Goal: Task Accomplishment & Management: Manage account settings

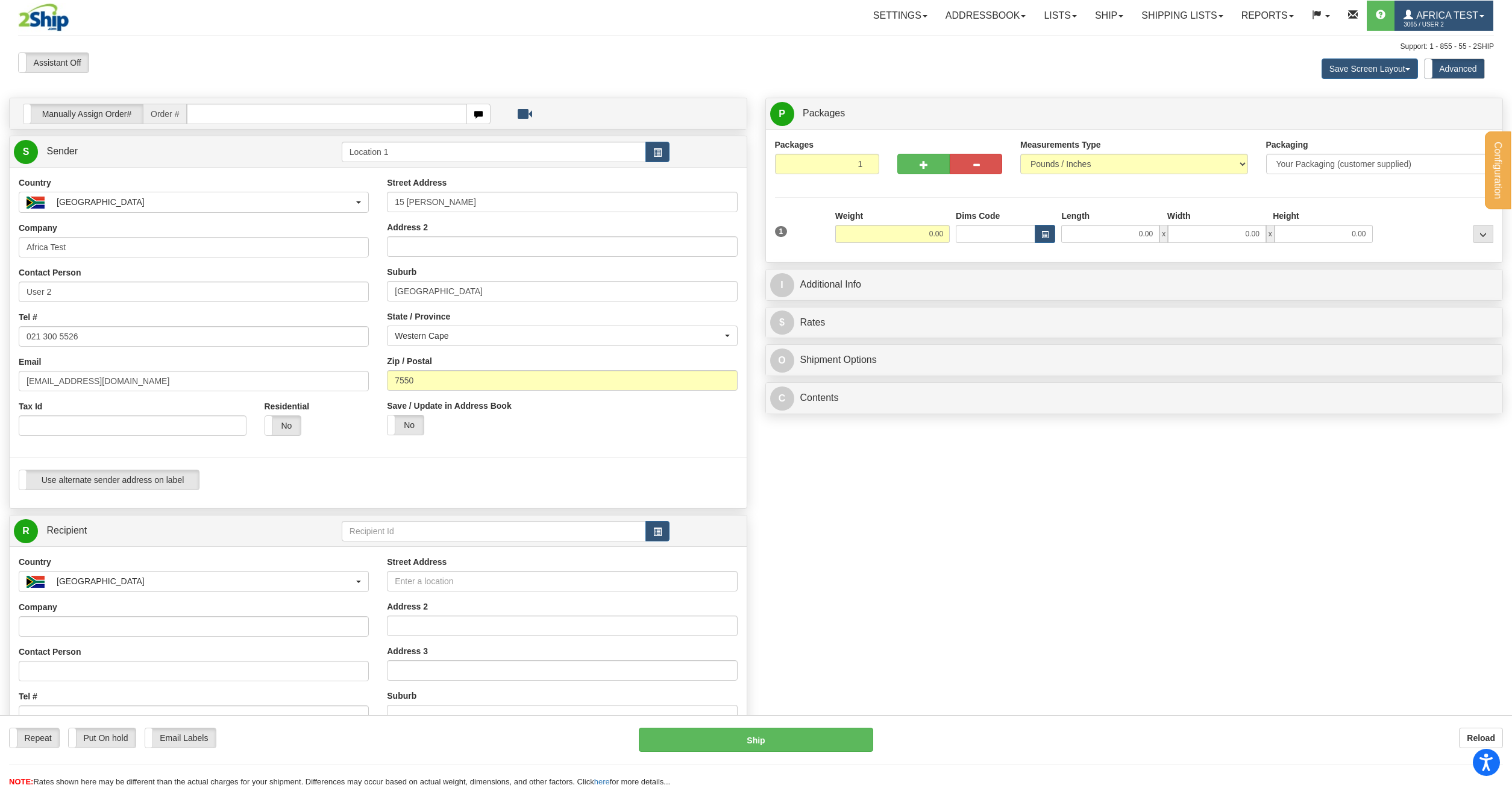
click at [1434, 19] on span "3065 / User 2" at bounding box center [1448, 25] width 91 height 12
click at [1437, 42] on span "MY ACCOUNT" at bounding box center [1421, 42] width 56 height 10
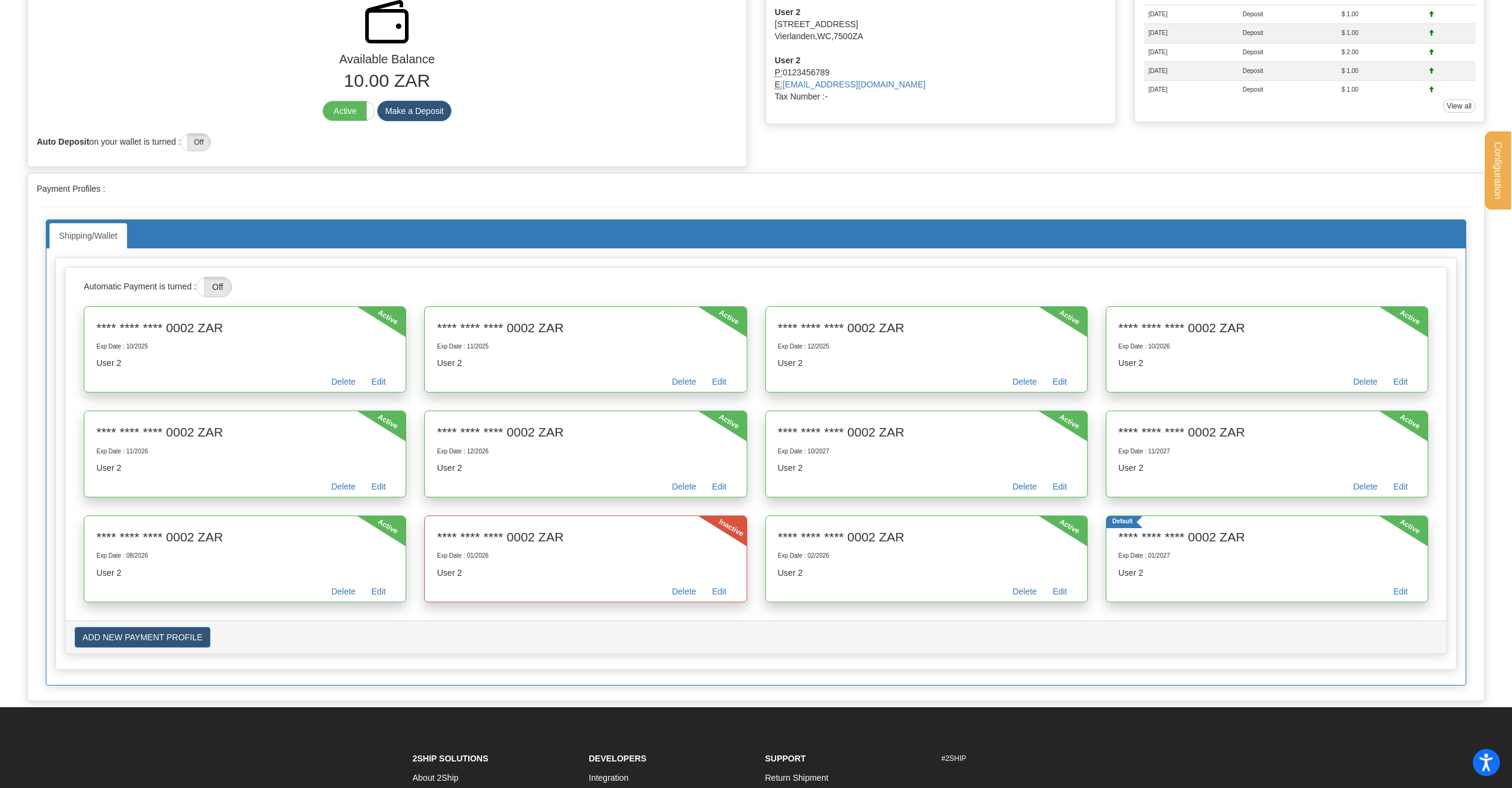
scroll to position [184, 0]
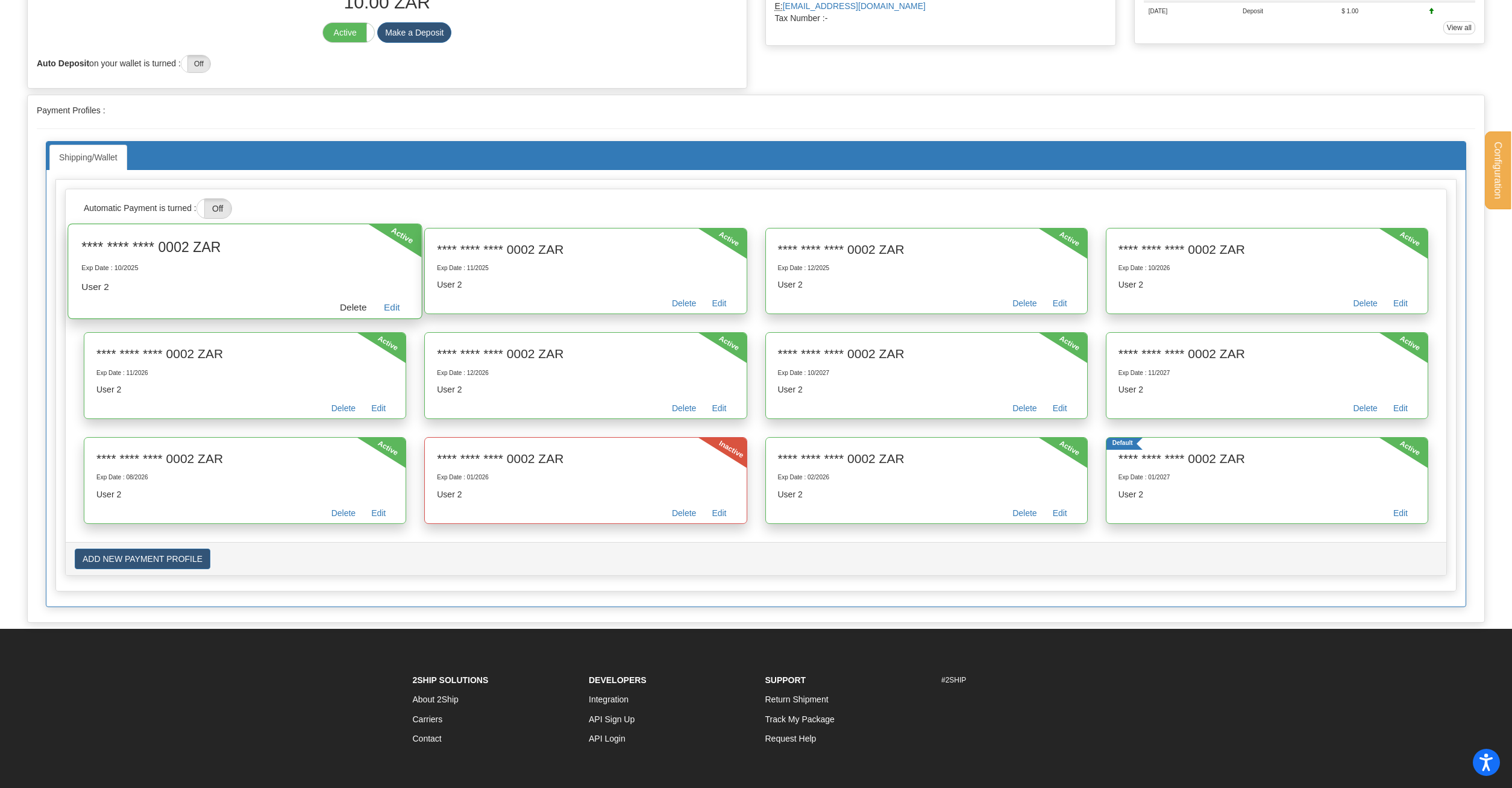
click at [348, 305] on link "Delete" at bounding box center [353, 309] width 44 height 19
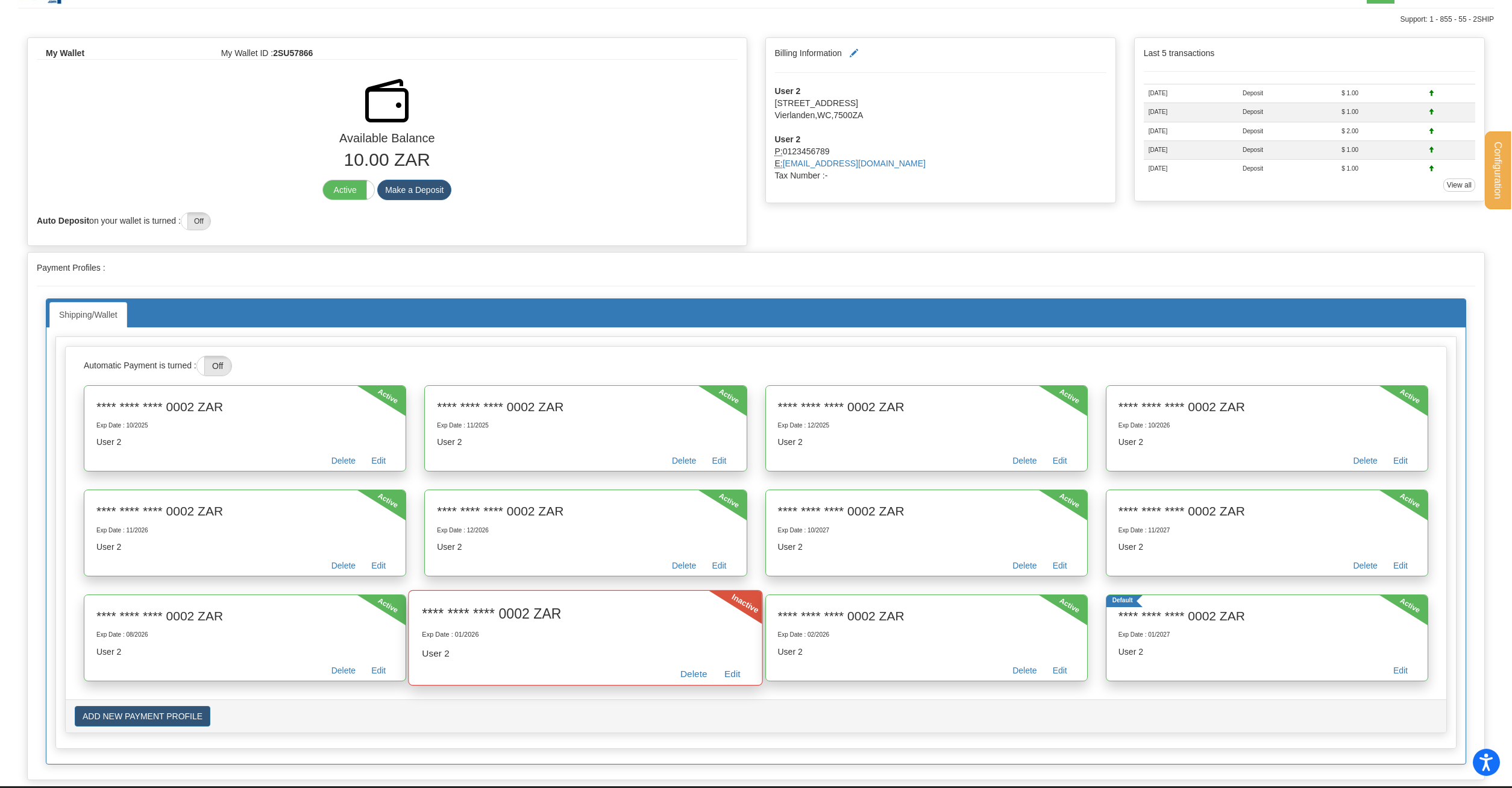
scroll to position [0, 0]
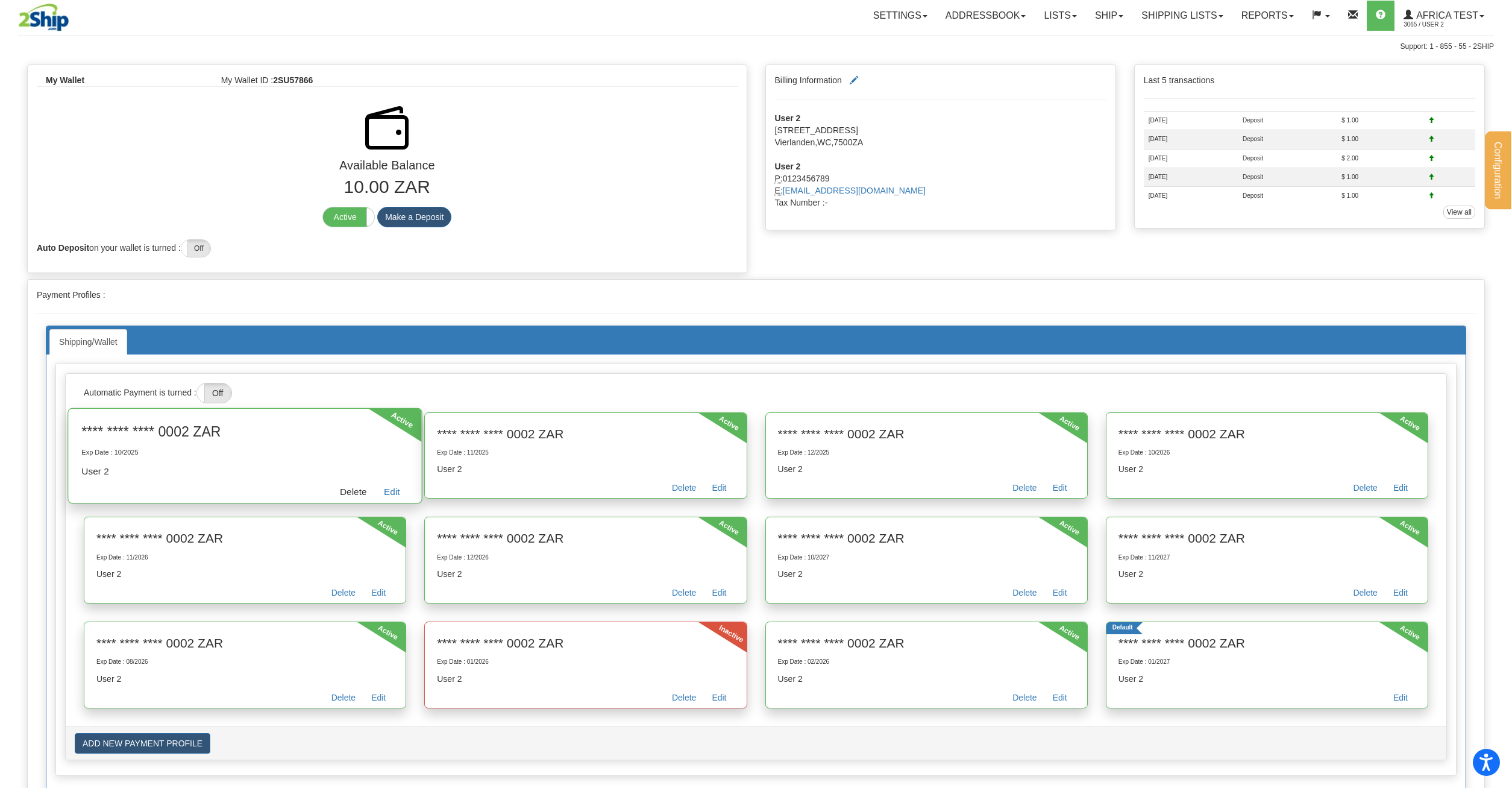
click at [341, 488] on link "Delete" at bounding box center [353, 494] width 44 height 19
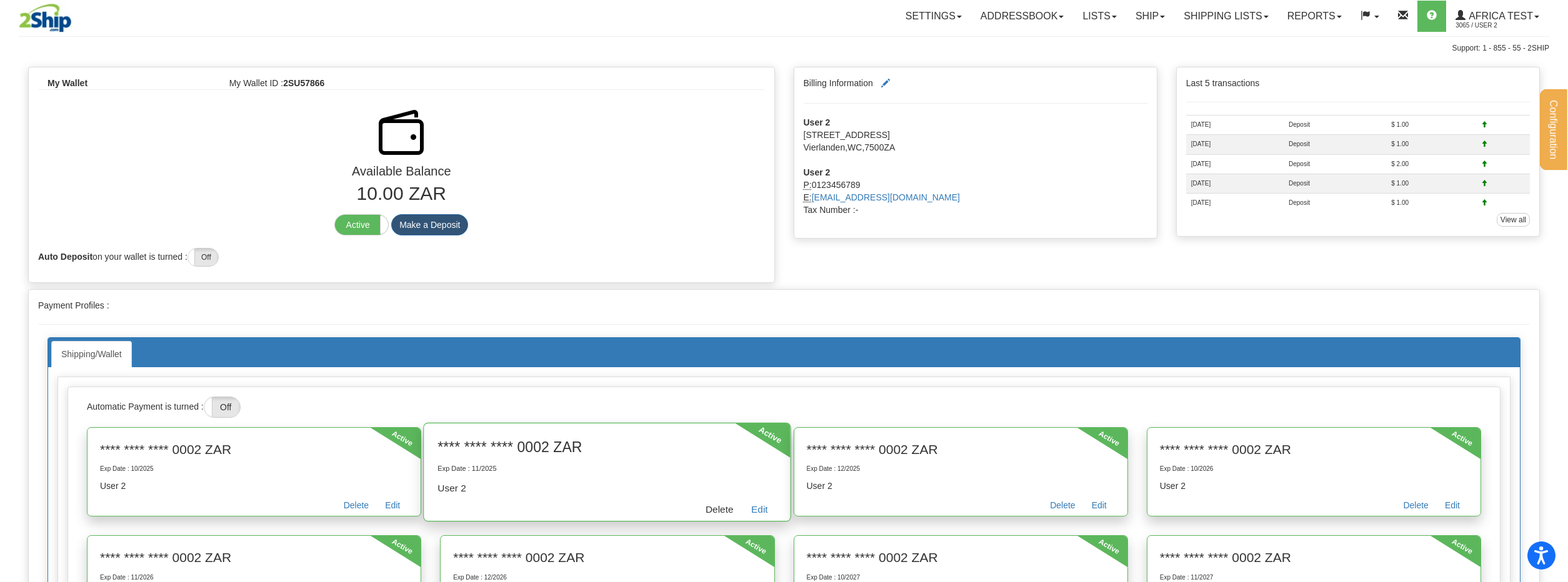
click at [715, 515] on link "Delete" at bounding box center [720, 512] width 46 height 20
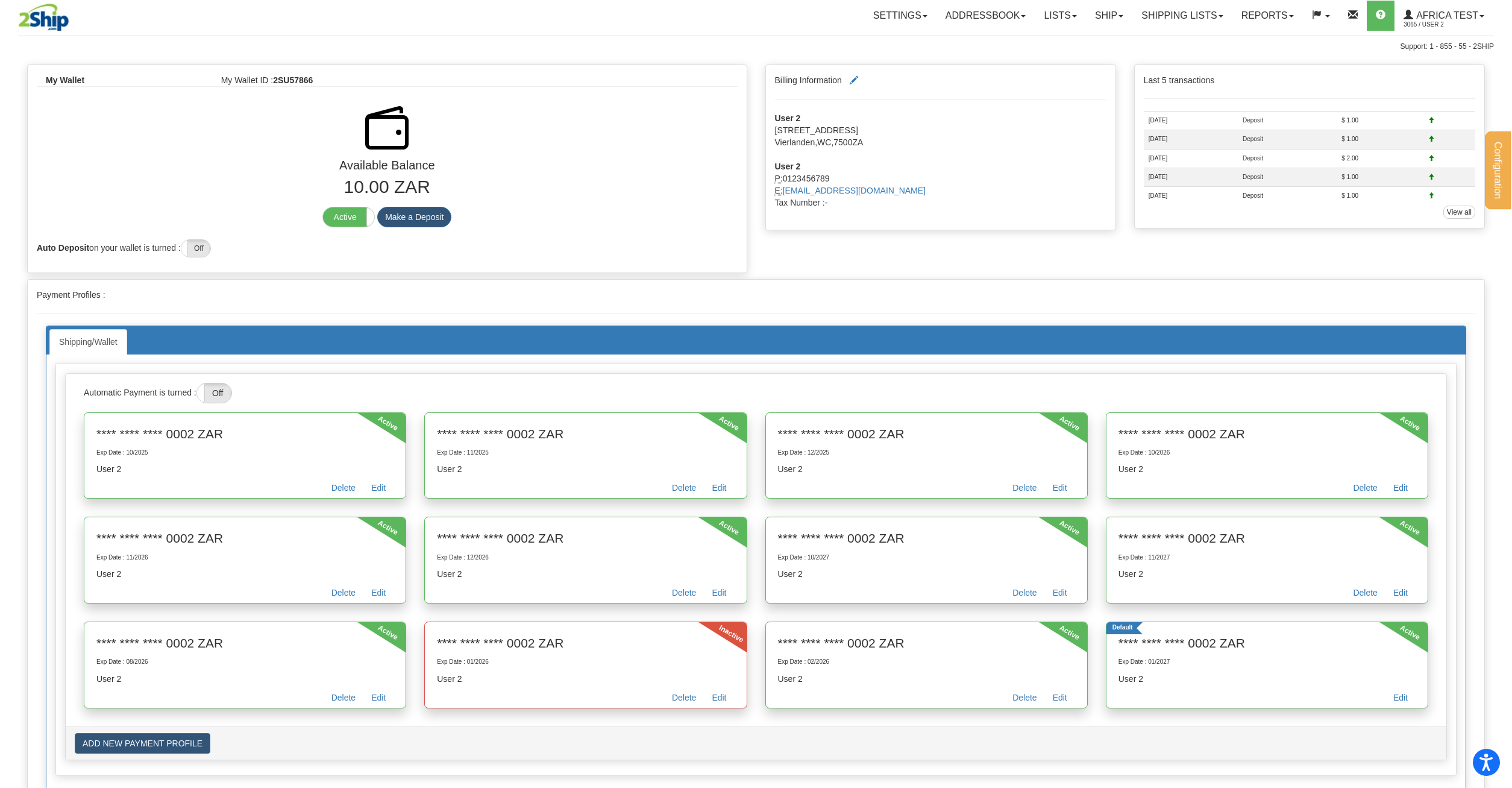
click at [425, 270] on div "My Wallet My Wallet ID : 2SU57866 Available Balance 10.00 ZAR Active Inactive M…" at bounding box center [387, 168] width 719 height 207
click at [529, 370] on div "Automatic Payment is turned : On Off Active **** **** **** 0002 ZAR Exp Date : …" at bounding box center [756, 570] width 1401 height 413
click at [413, 219] on button "Make a Deposit" at bounding box center [414, 217] width 74 height 20
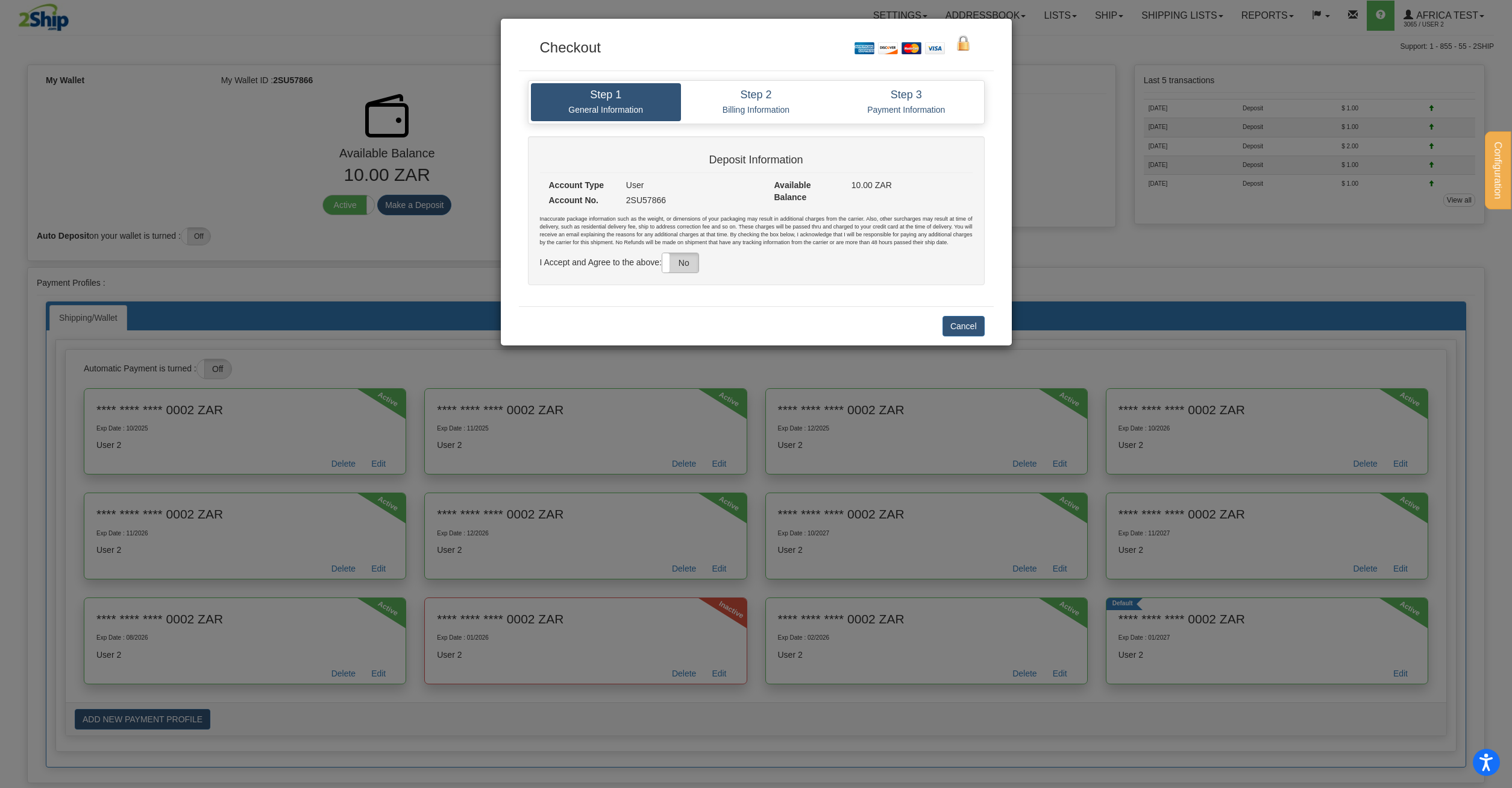
click at [693, 263] on label "No" at bounding box center [681, 263] width 36 height 19
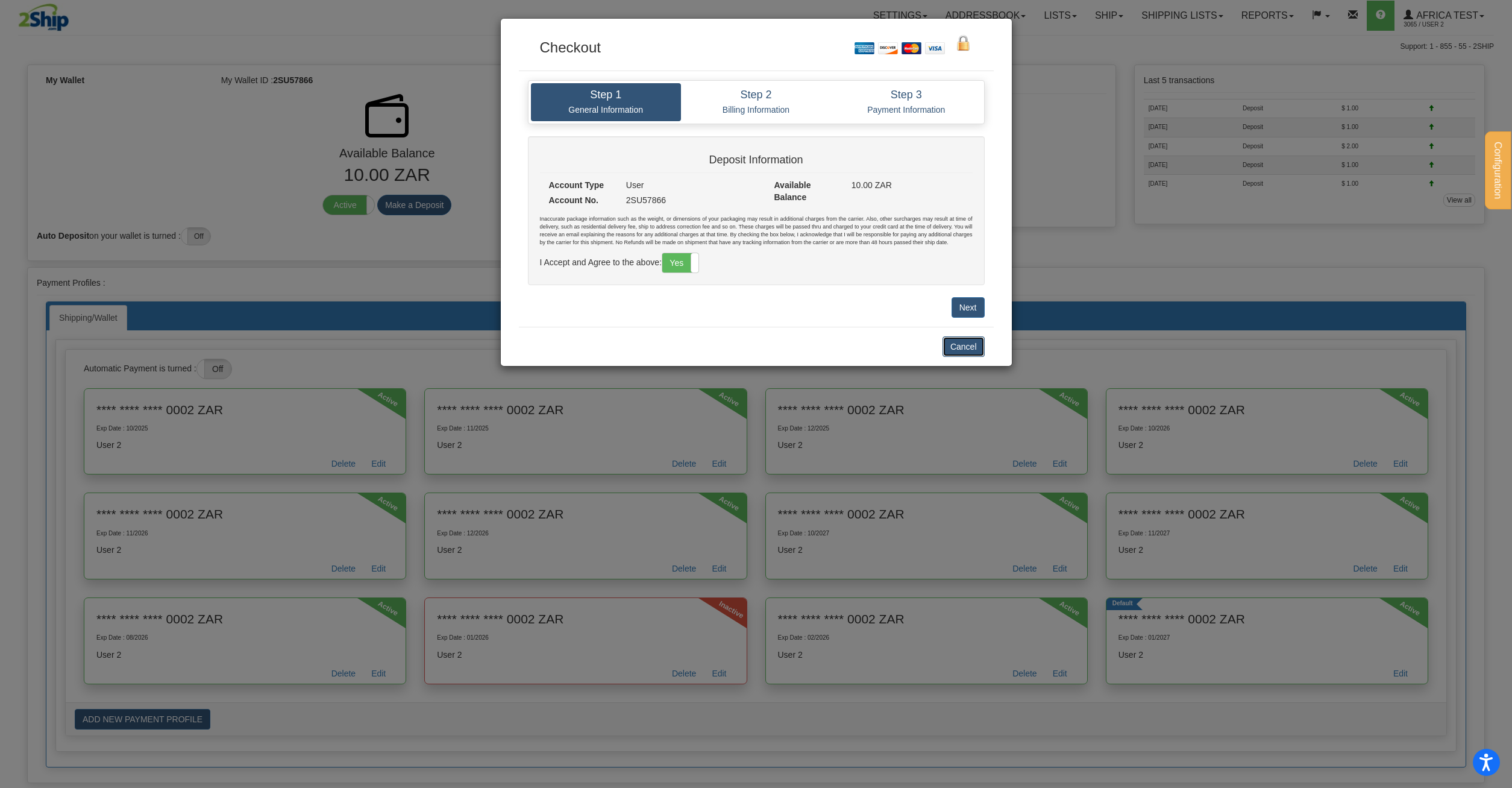
click at [970, 352] on button "Cancel" at bounding box center [963, 346] width 42 height 20
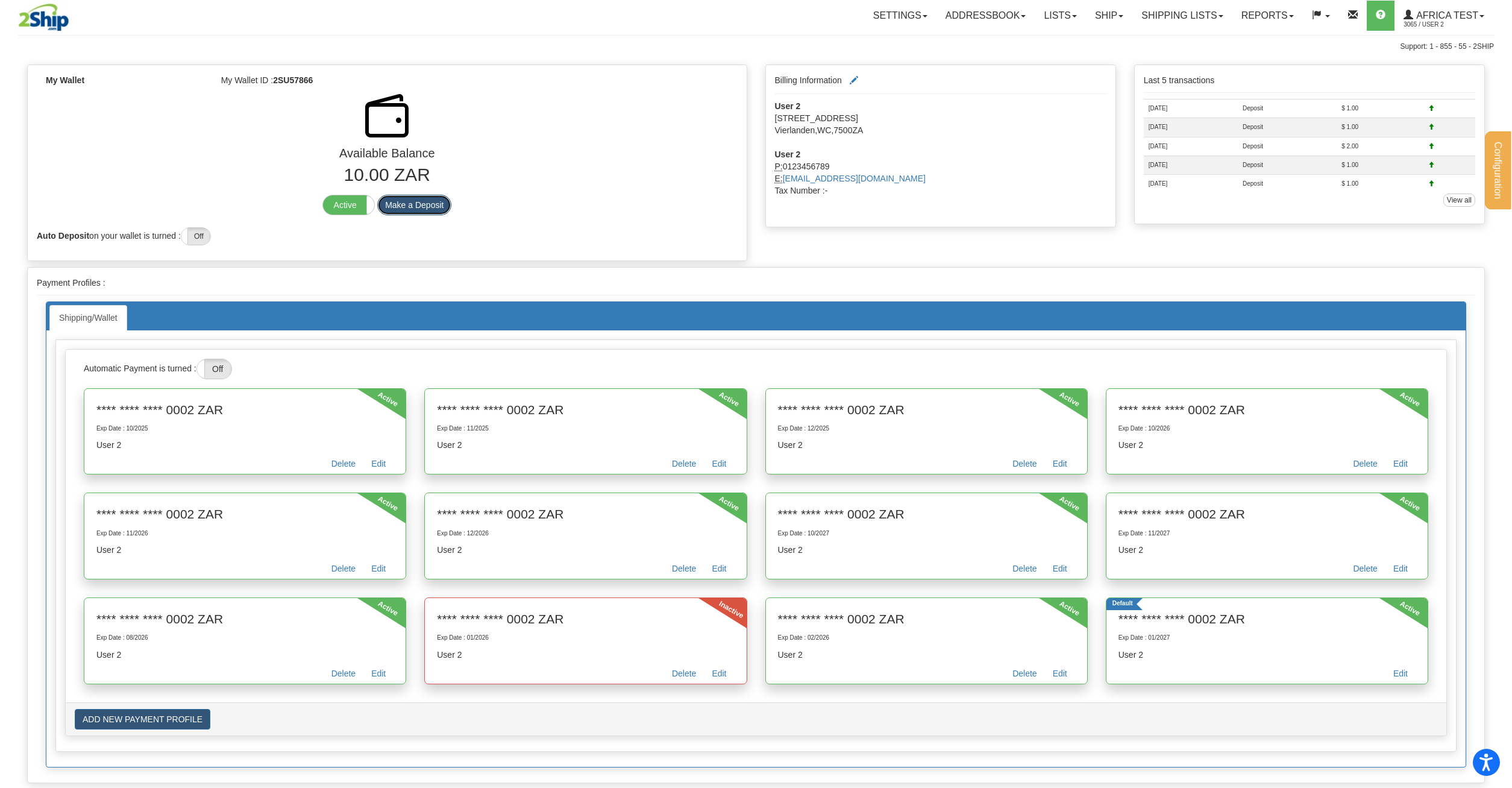
click at [425, 205] on button "Make a Deposit" at bounding box center [414, 204] width 74 height 20
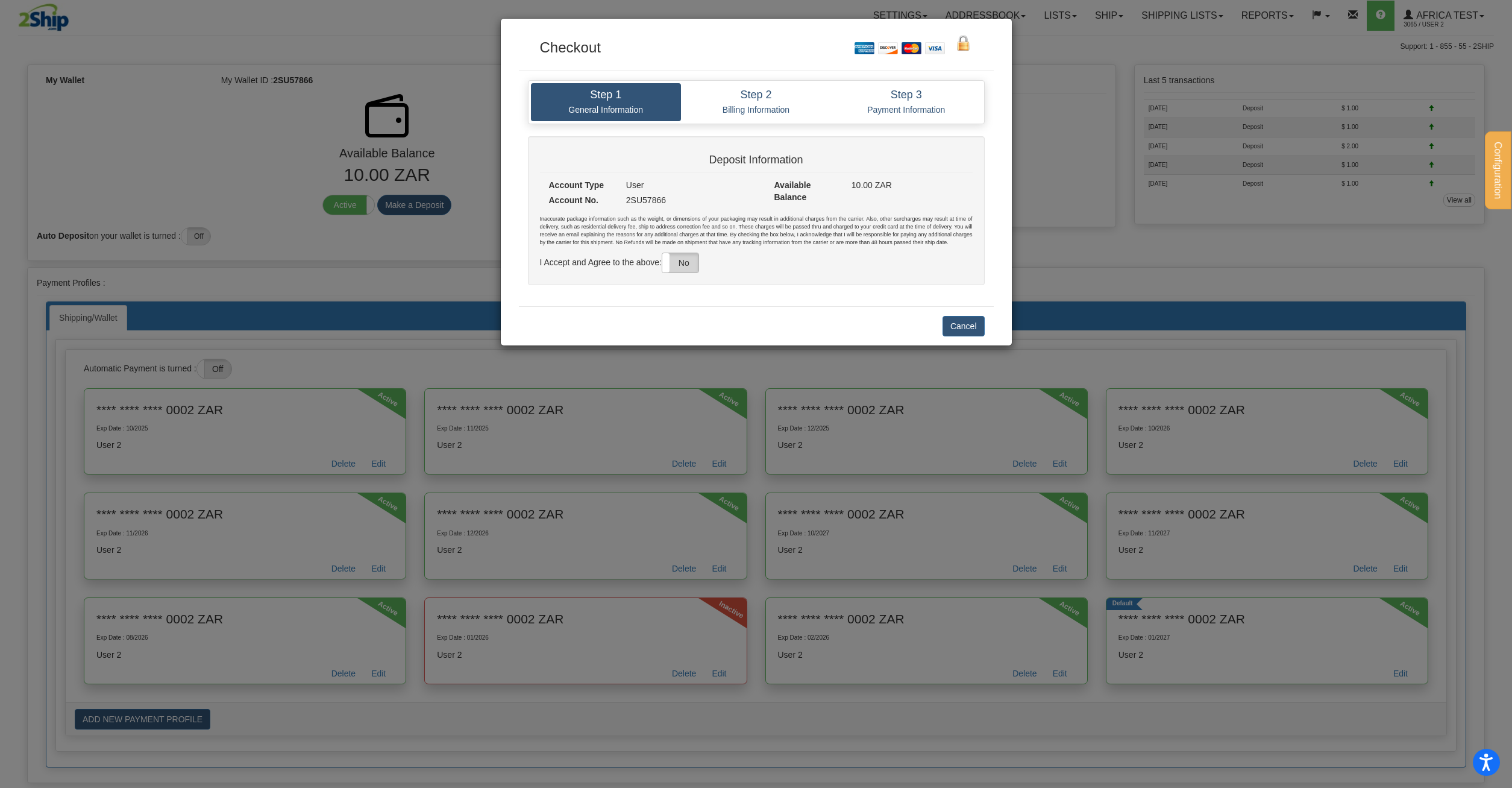
click at [697, 263] on label "No" at bounding box center [681, 263] width 36 height 19
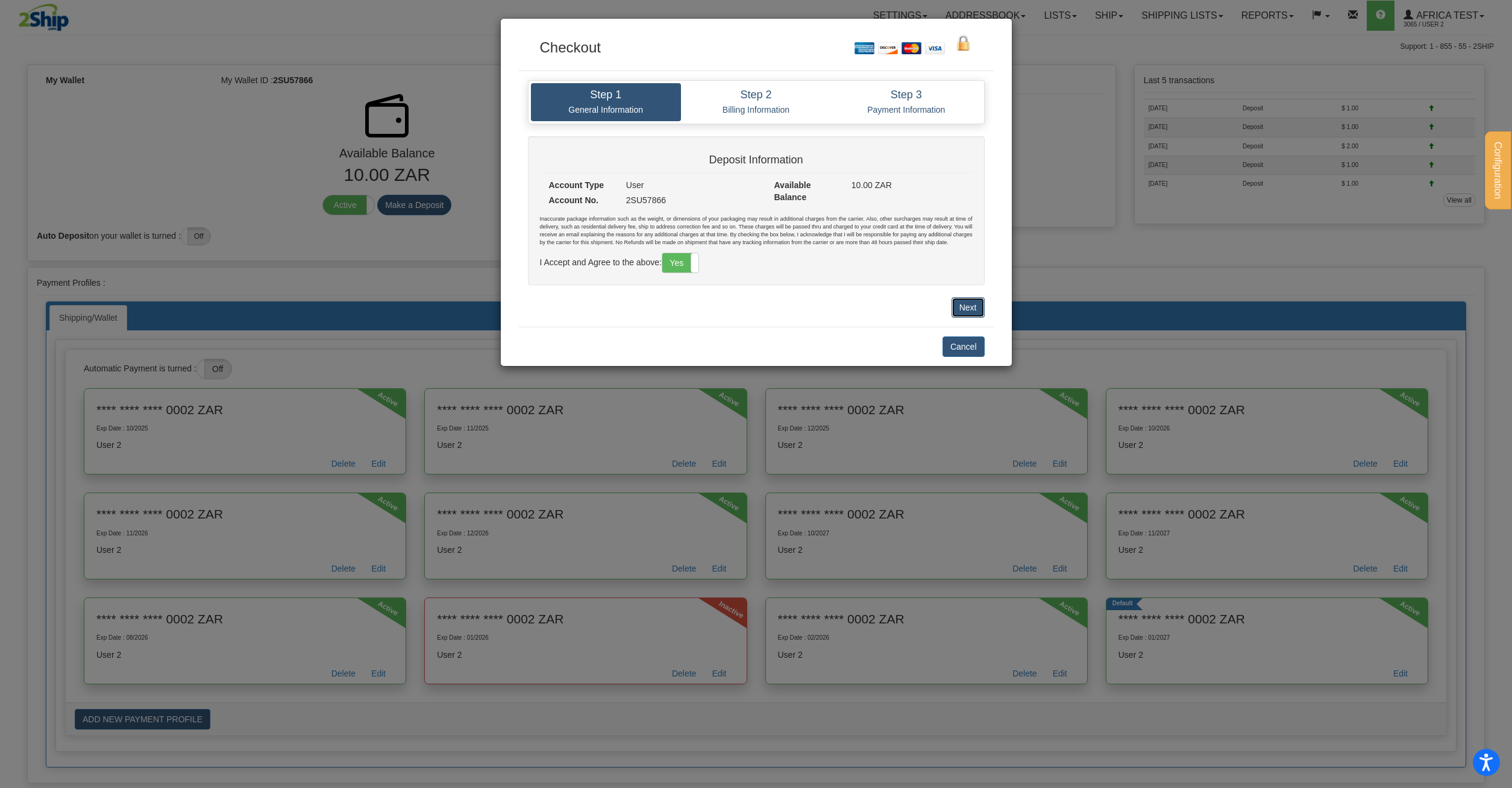
click at [968, 306] on button "Next" at bounding box center [968, 307] width 33 height 20
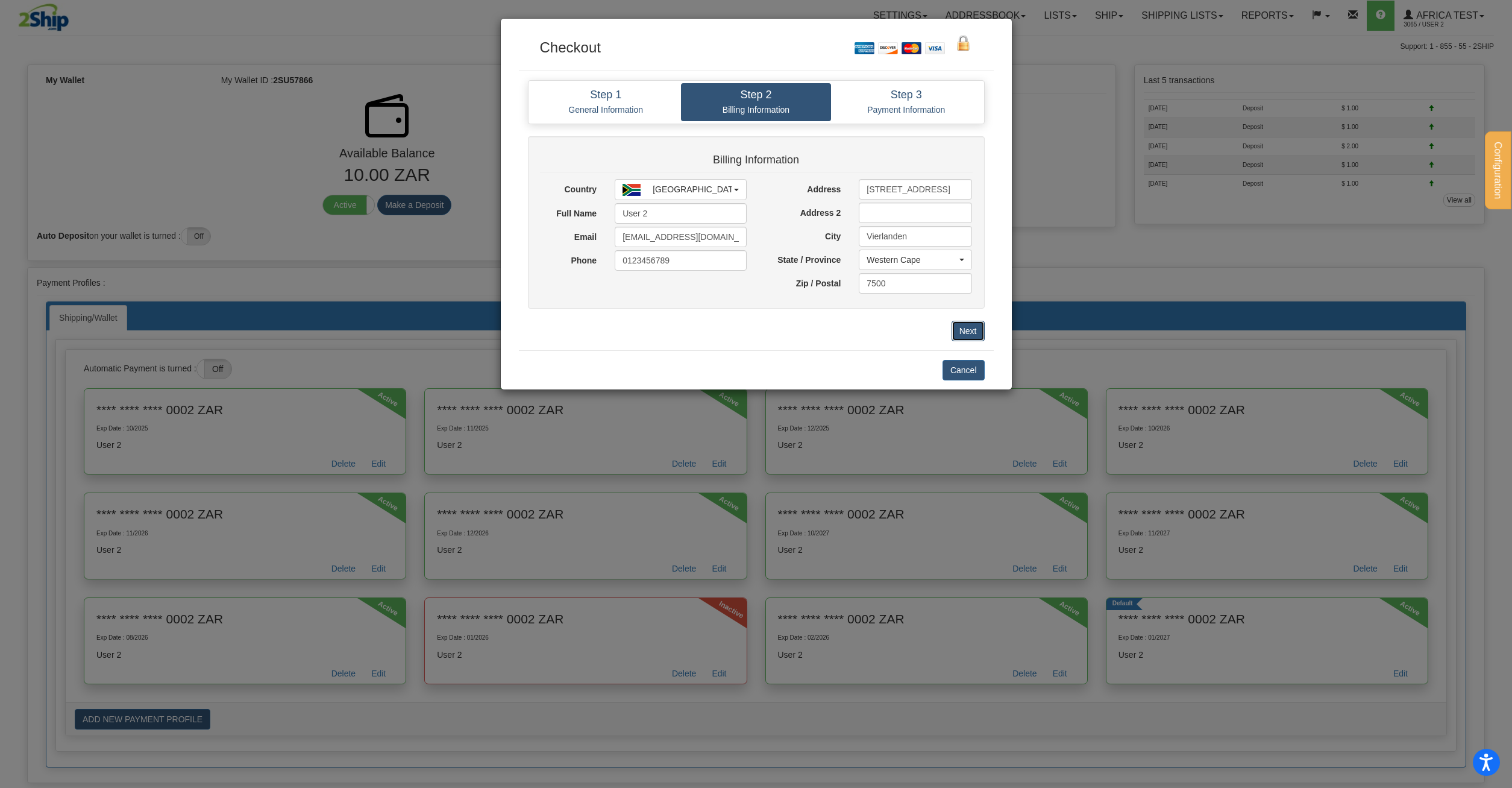
click at [978, 329] on button "Next" at bounding box center [968, 330] width 33 height 20
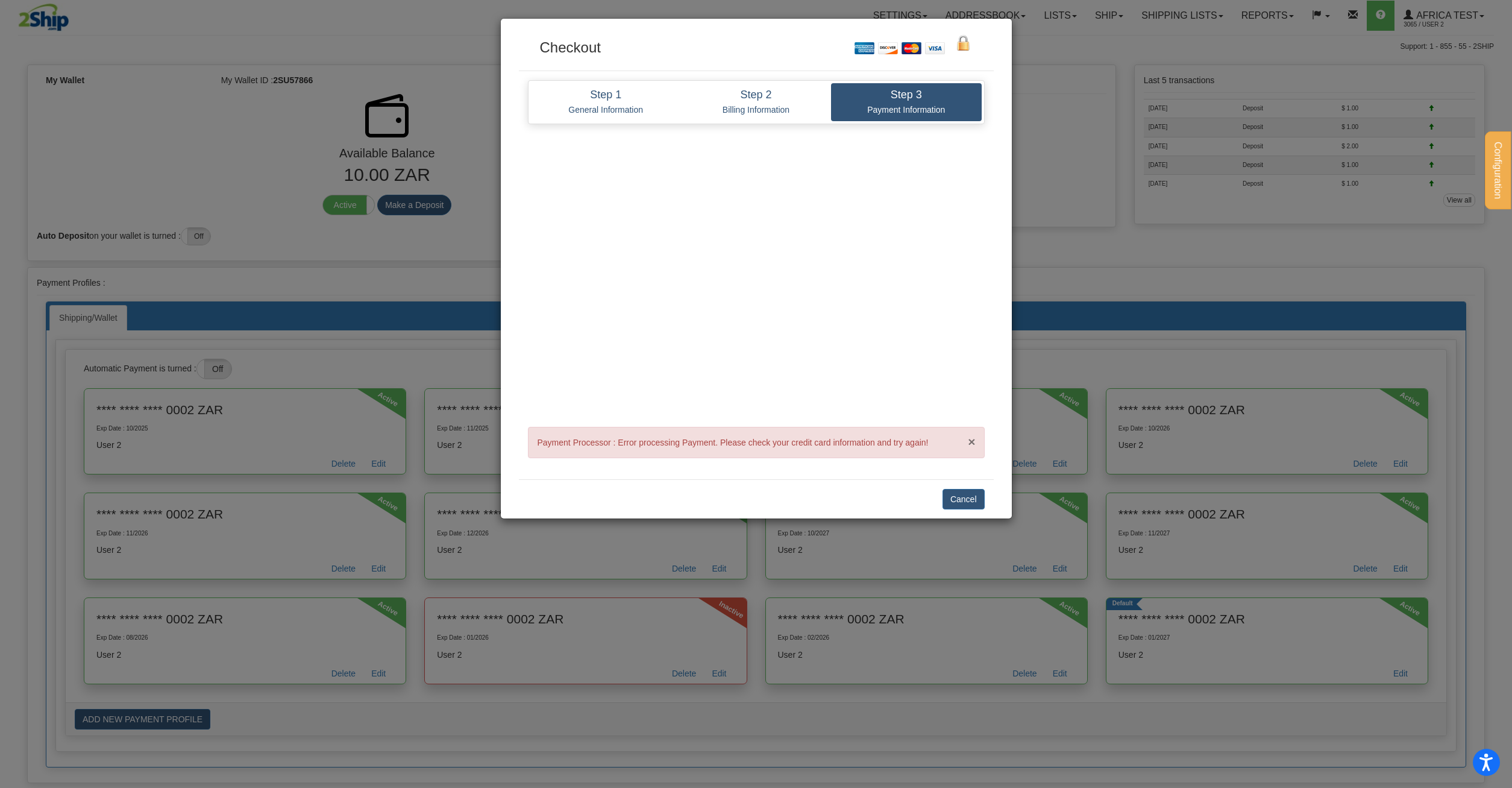
click at [975, 445] on span "×" at bounding box center [972, 441] width 8 height 14
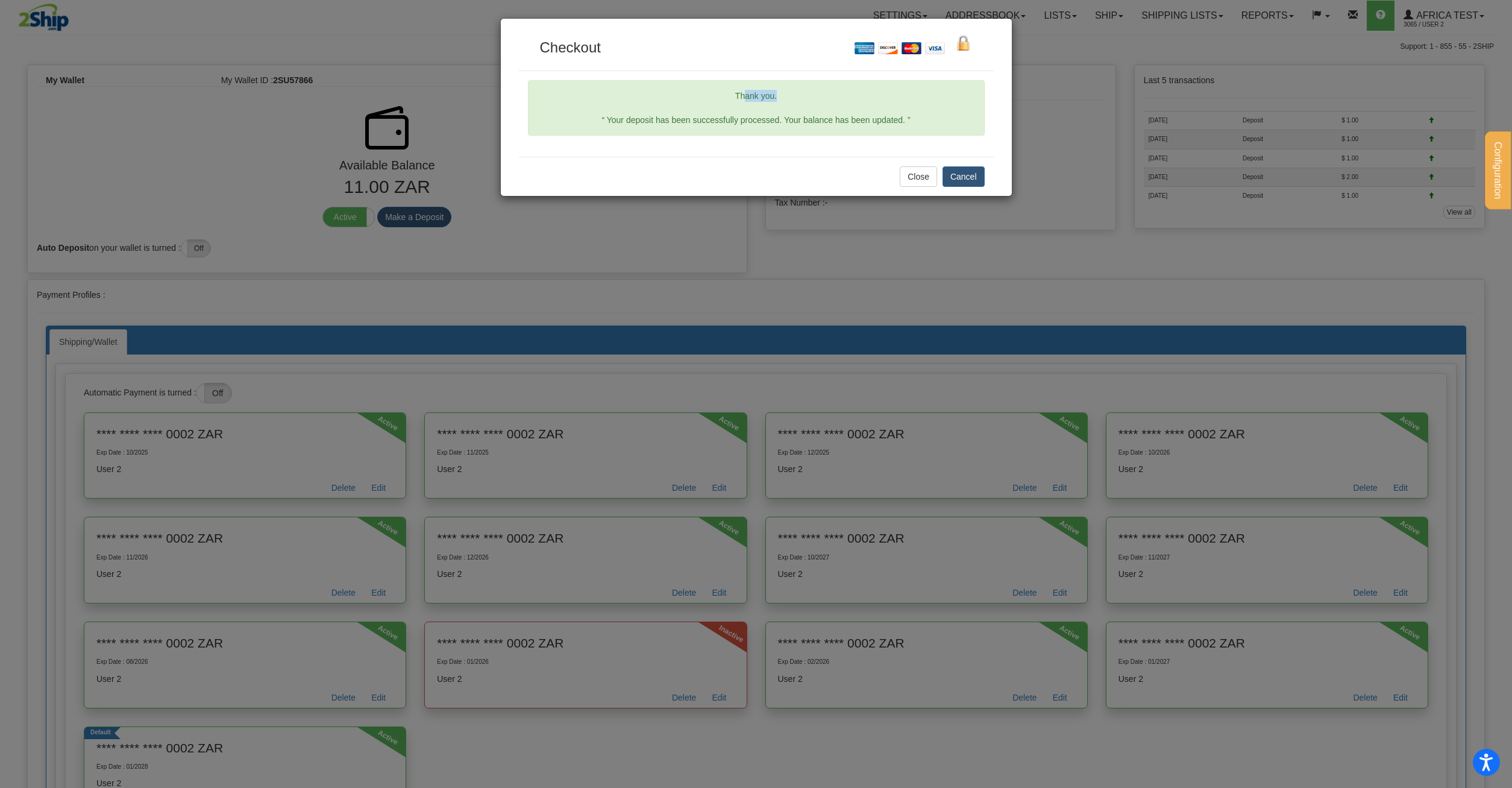
drag, startPoint x: 744, startPoint y: 96, endPoint x: 817, endPoint y: 101, distance: 73.2
click at [817, 101] on p "Thank you." at bounding box center [756, 96] width 437 height 12
drag, startPoint x: 609, startPoint y: 122, endPoint x: 910, endPoint y: 133, distance: 301.2
click at [910, 133] on div "Thank you. “ Your deposit has been successfully processed. Your balance has bee…" at bounding box center [756, 108] width 457 height 55
drag, startPoint x: 351, startPoint y: 183, endPoint x: 362, endPoint y: 183, distance: 11.0
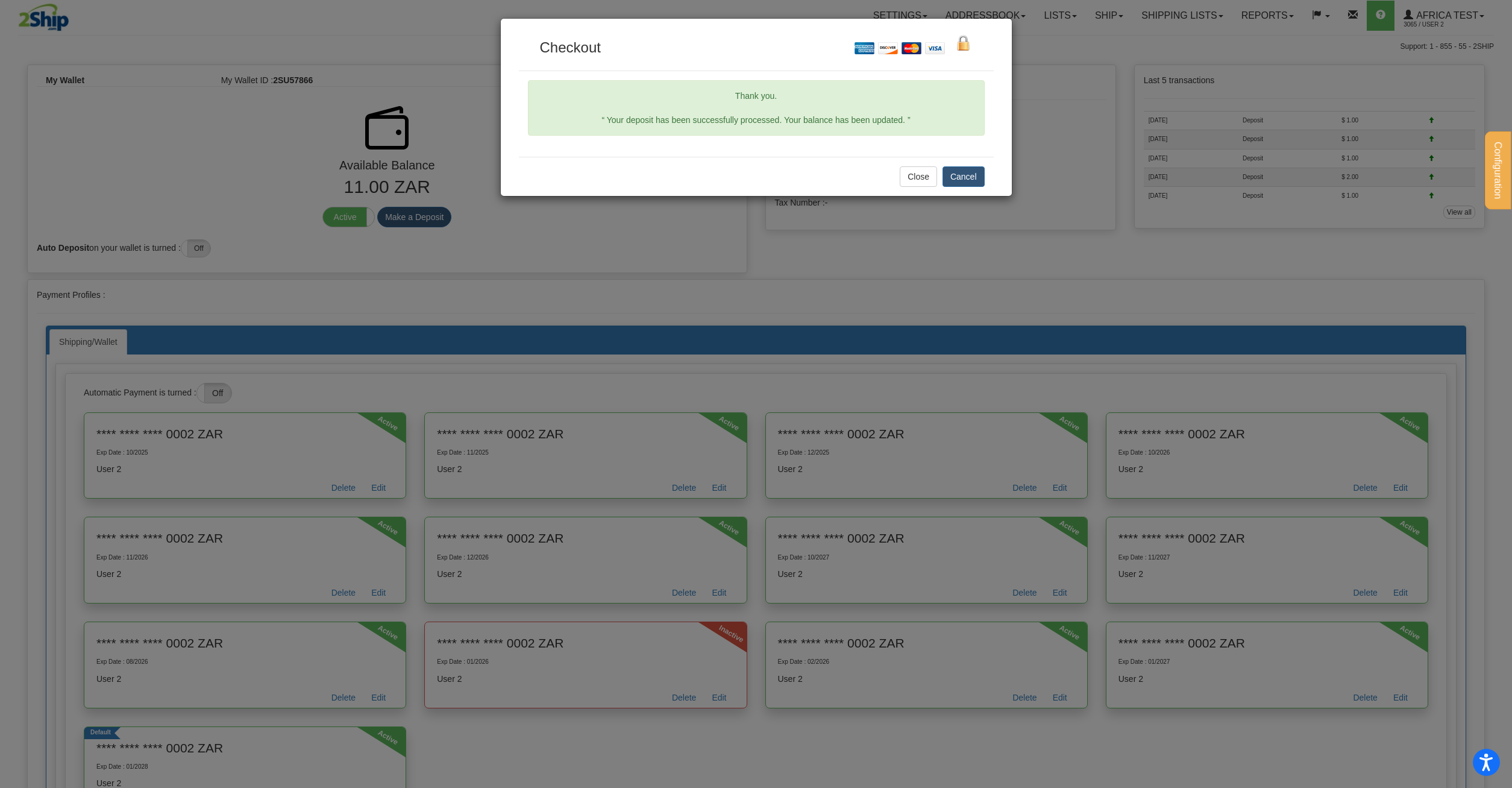
click at [359, 183] on div "Checkout Thank you. “ Your deposit has been successfully processed. Your balanc…" at bounding box center [756, 394] width 1512 height 788
click at [965, 180] on button "Cancel" at bounding box center [963, 176] width 42 height 20
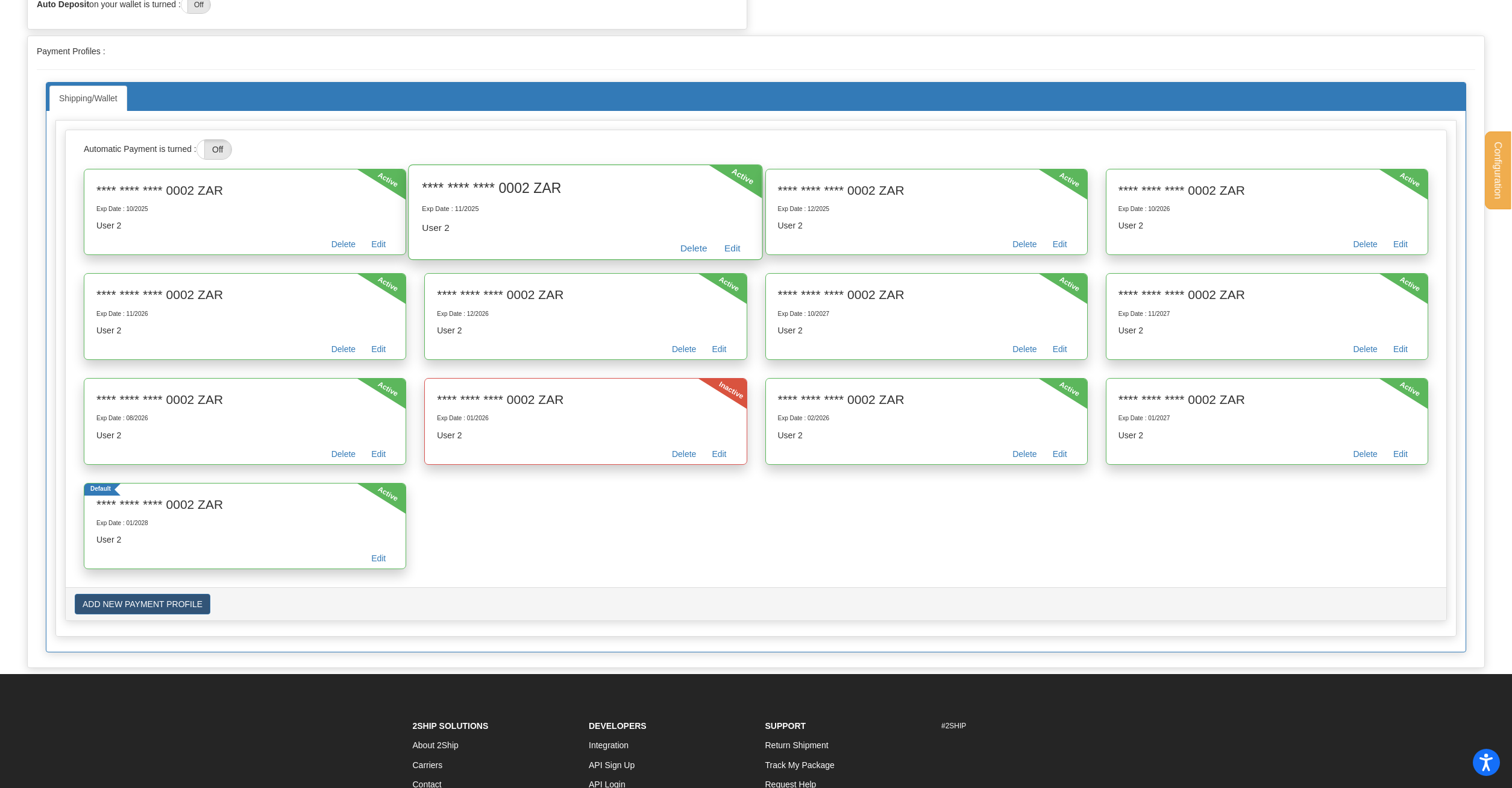
scroll to position [246, 0]
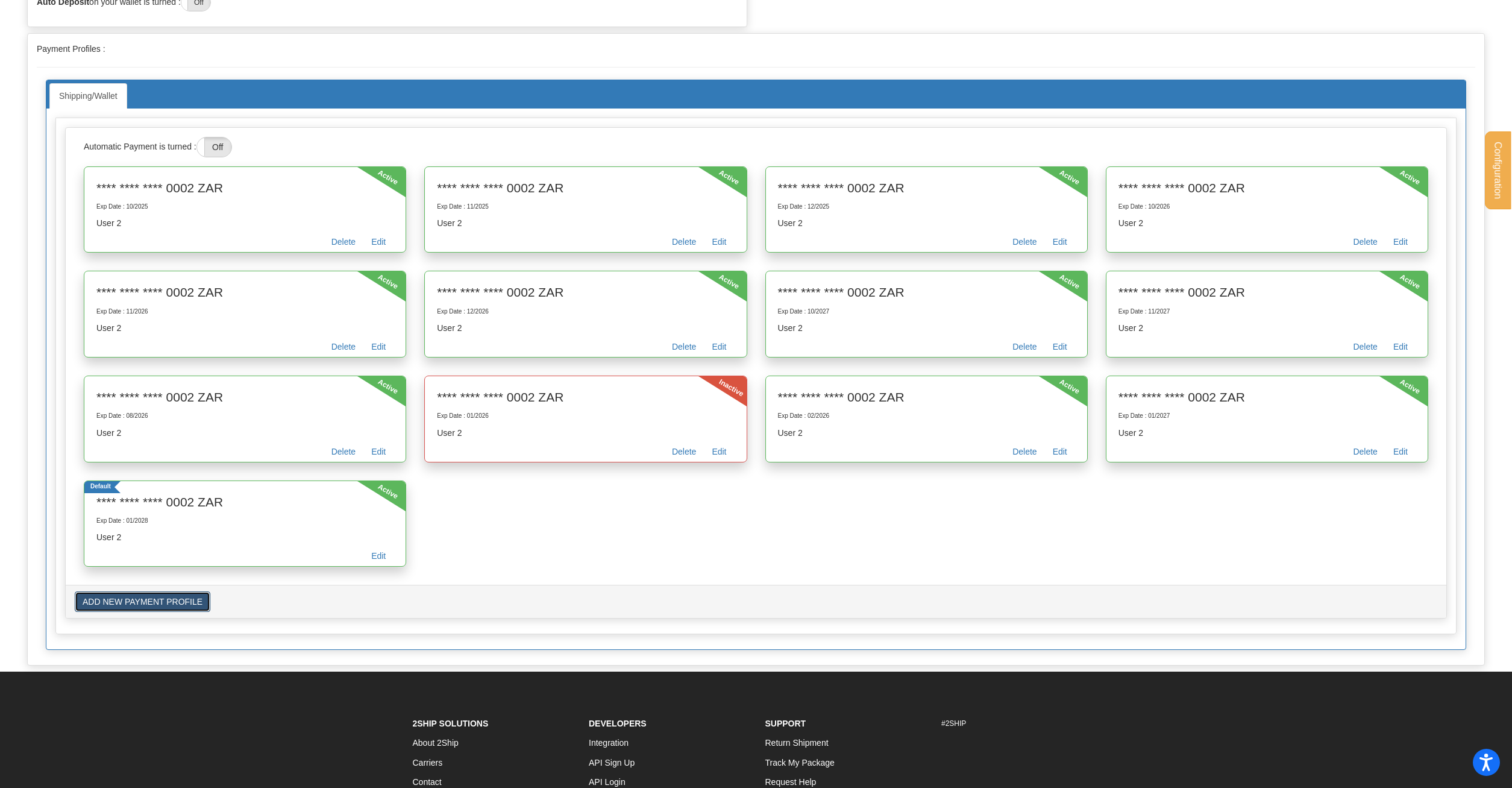
click at [155, 599] on button "ADD NEW PAYMENT PROFILE" at bounding box center [142, 601] width 136 height 20
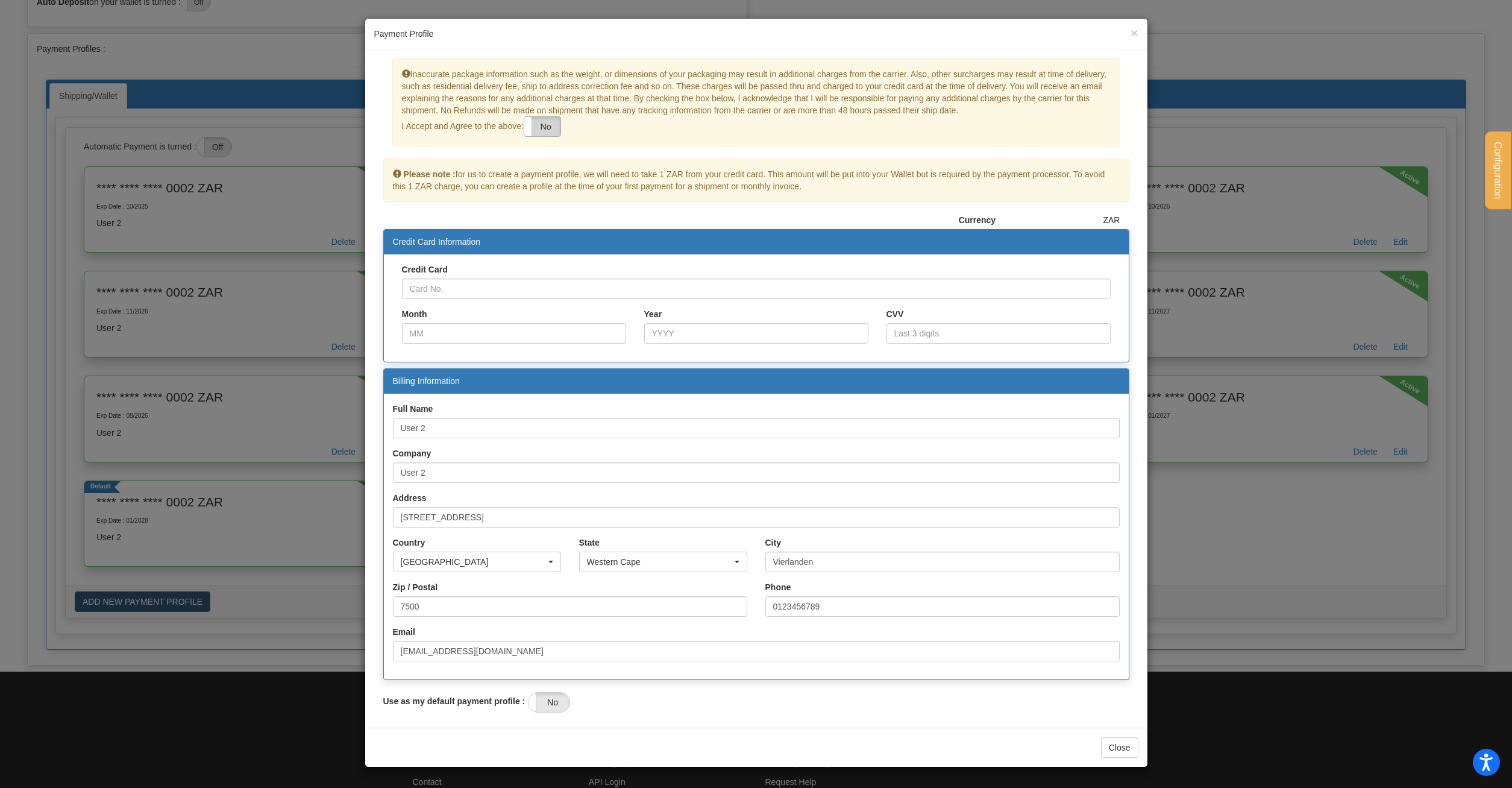
click at [551, 119] on label "No" at bounding box center [542, 126] width 36 height 19
click at [503, 288] on input "Credit Card" at bounding box center [756, 288] width 708 height 20
paste input "4000000000000002"
type input "4000000000000002"
click at [522, 327] on input "Month" at bounding box center [514, 332] width 224 height 20
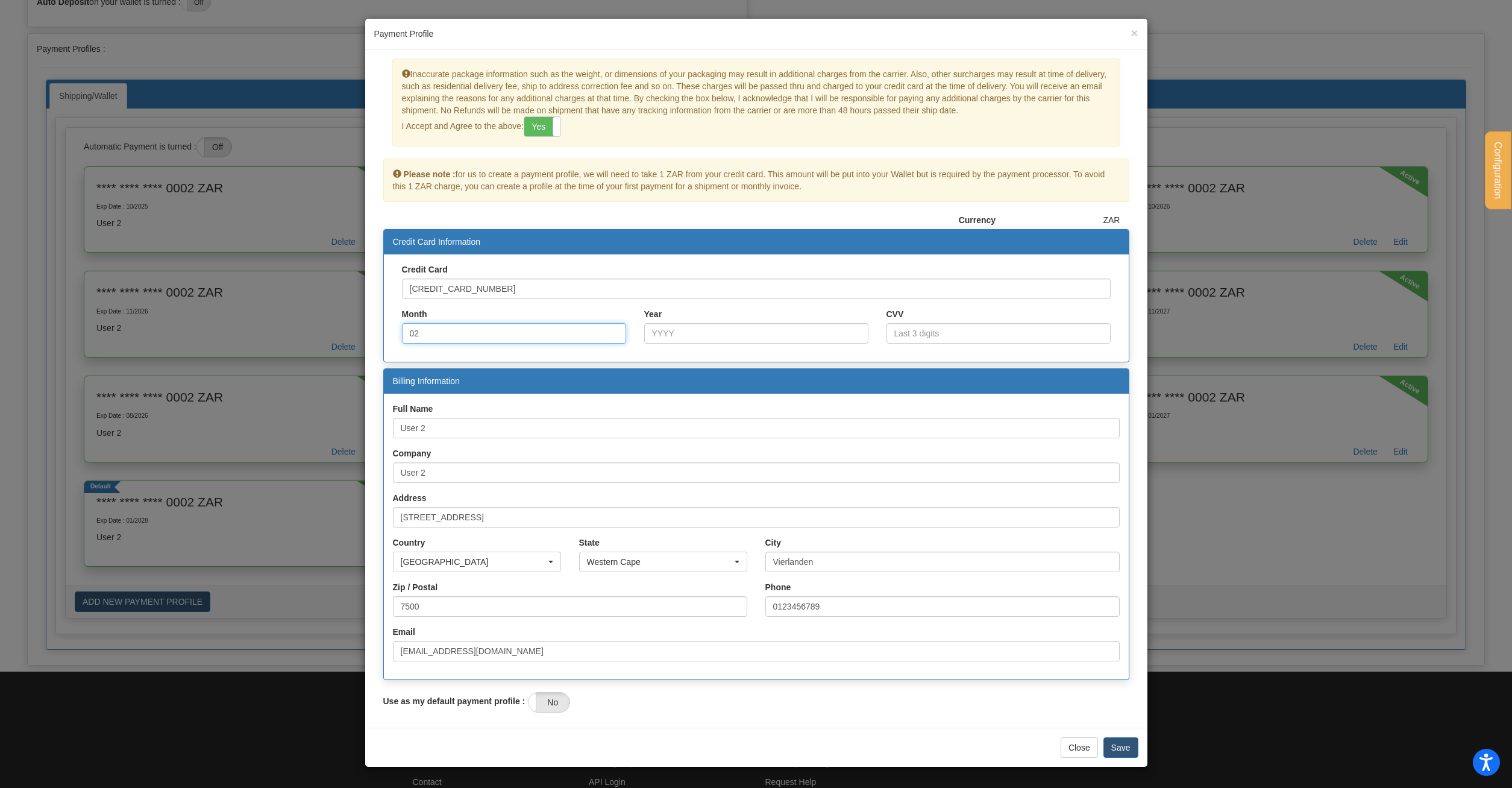
type input "02"
type input "1"
type input "2027"
type input "123"
click at [1130, 750] on button "Save" at bounding box center [1121, 747] width 35 height 20
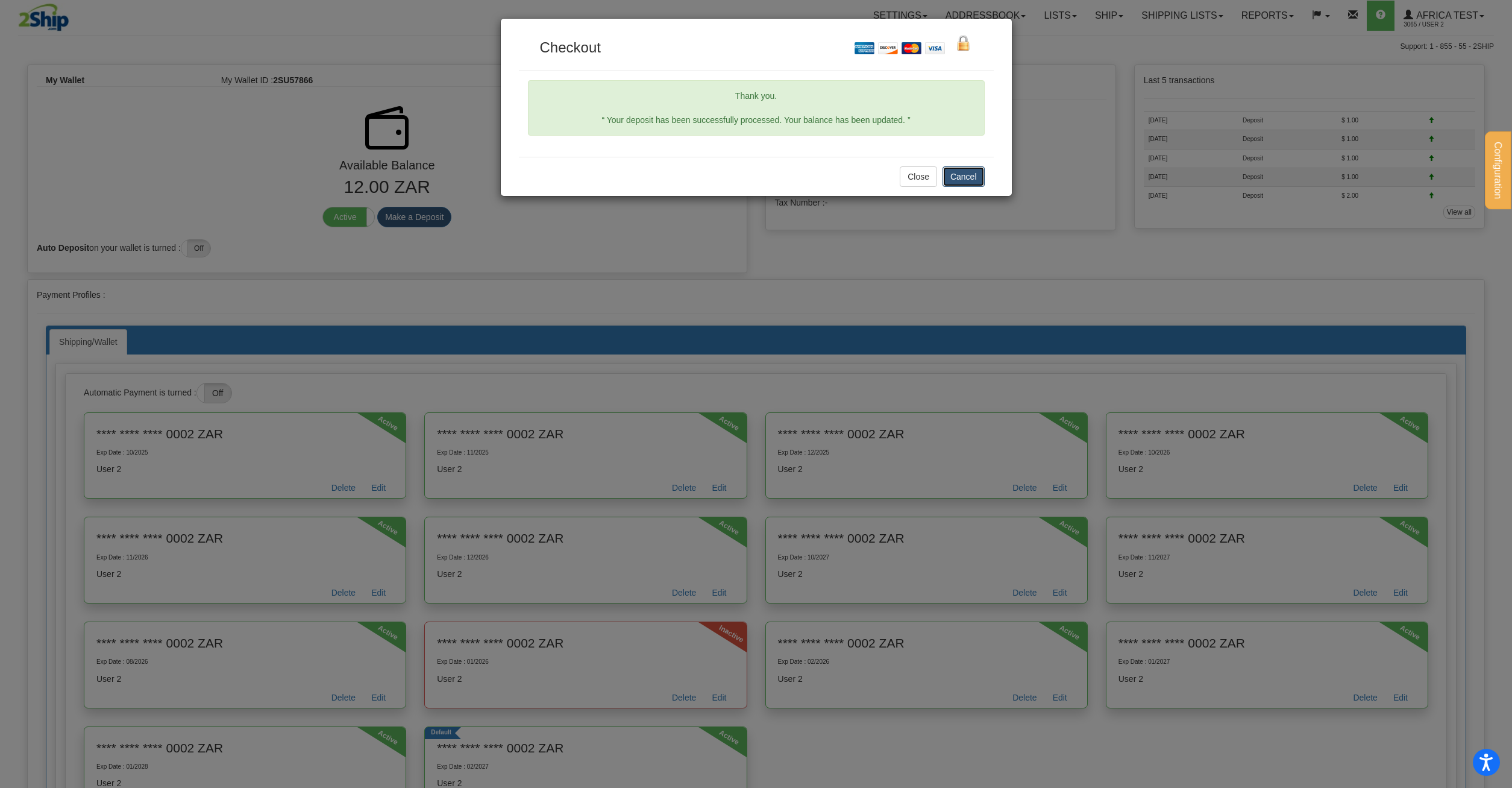
click at [956, 171] on button "Cancel" at bounding box center [963, 176] width 42 height 20
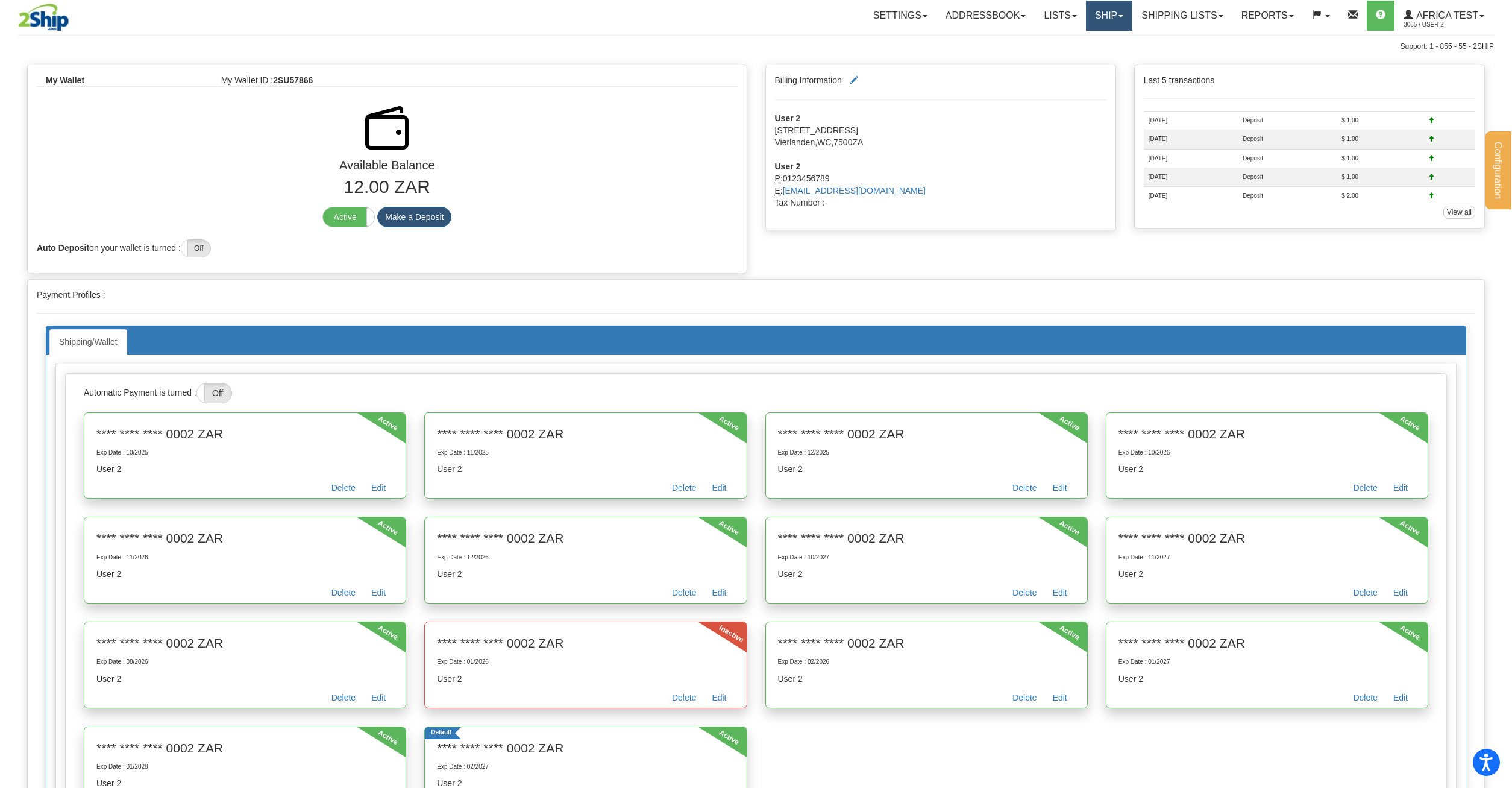
click at [1123, 8] on link "Ship" at bounding box center [1109, 16] width 47 height 31
click at [1091, 42] on link "Ship Screen" at bounding box center [1077, 42] width 109 height 15
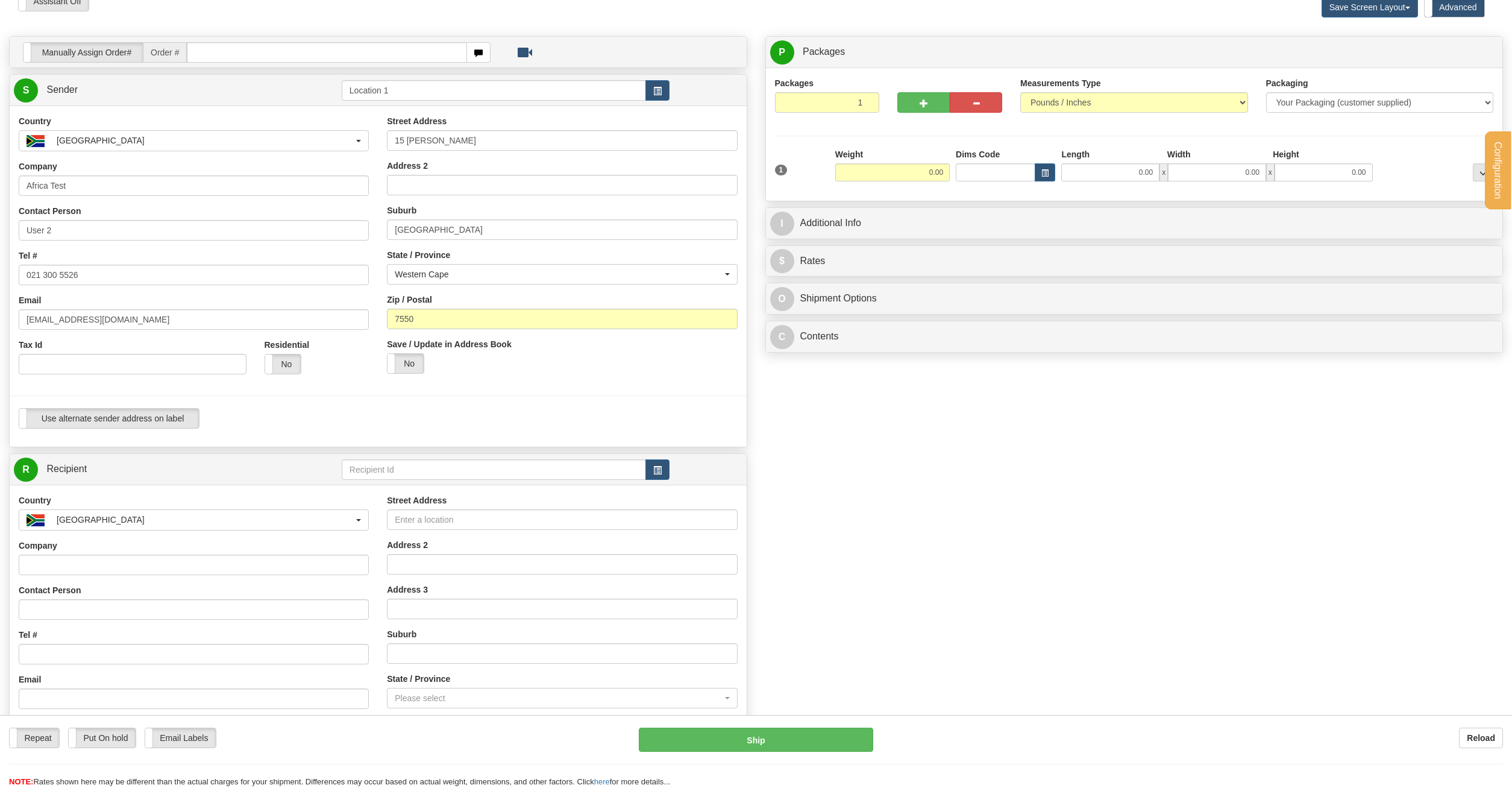
scroll to position [61, 0]
click at [654, 470] on span "button" at bounding box center [657, 471] width 9 height 8
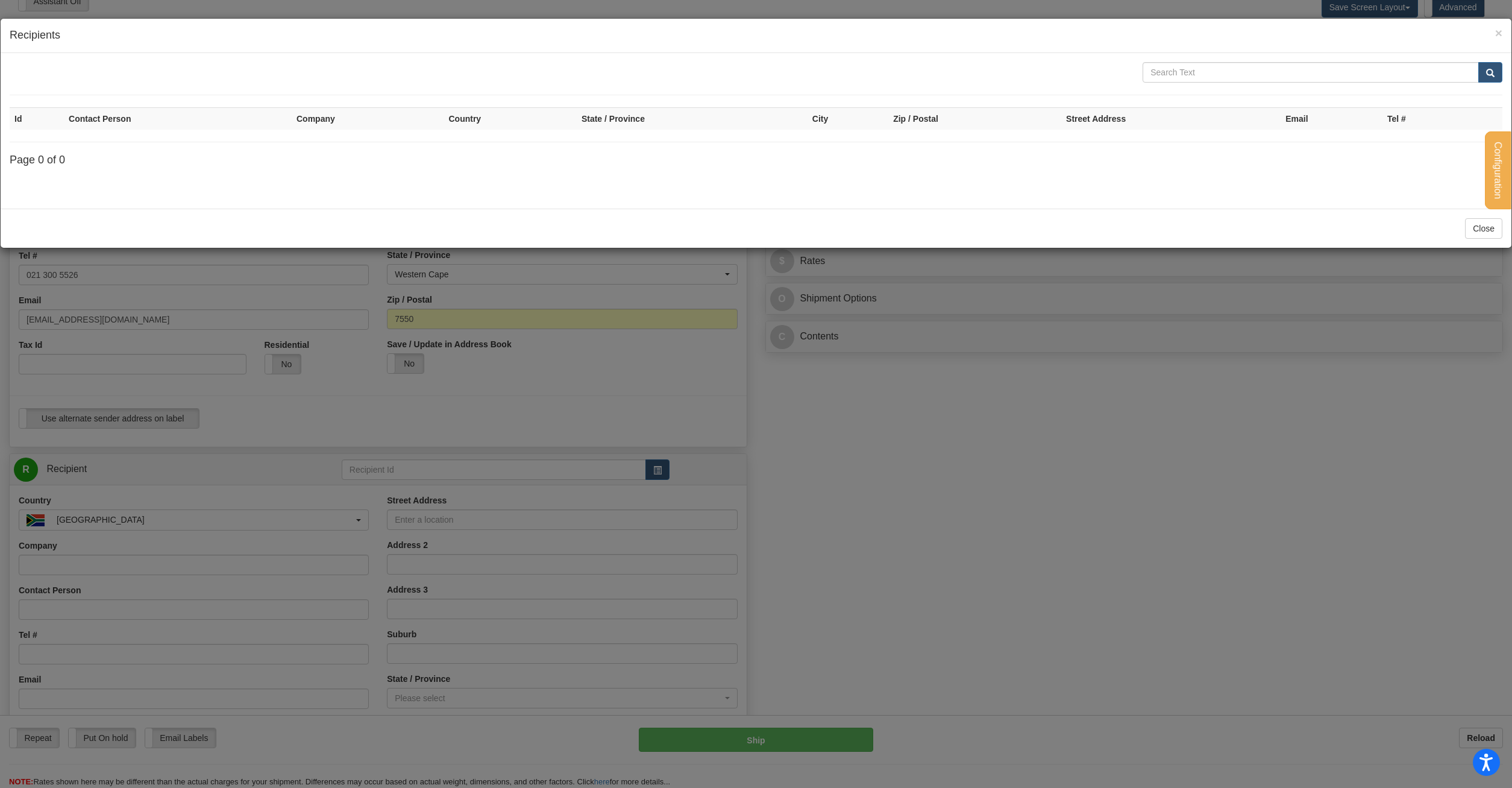
click at [1213, 42] on h4 "Recipients" at bounding box center [756, 35] width 1493 height 15
drag, startPoint x: 1213, startPoint y: 42, endPoint x: 416, endPoint y: 253, distance: 824.5
click at [416, 253] on div "× Recipients Id Contact Person Company Country State / Province City Zip / Post…" at bounding box center [756, 394] width 1512 height 788
click at [283, 396] on div "× Recipients Id Contact Person Company Country State / Province City Zip / Post…" at bounding box center [756, 394] width 1512 height 788
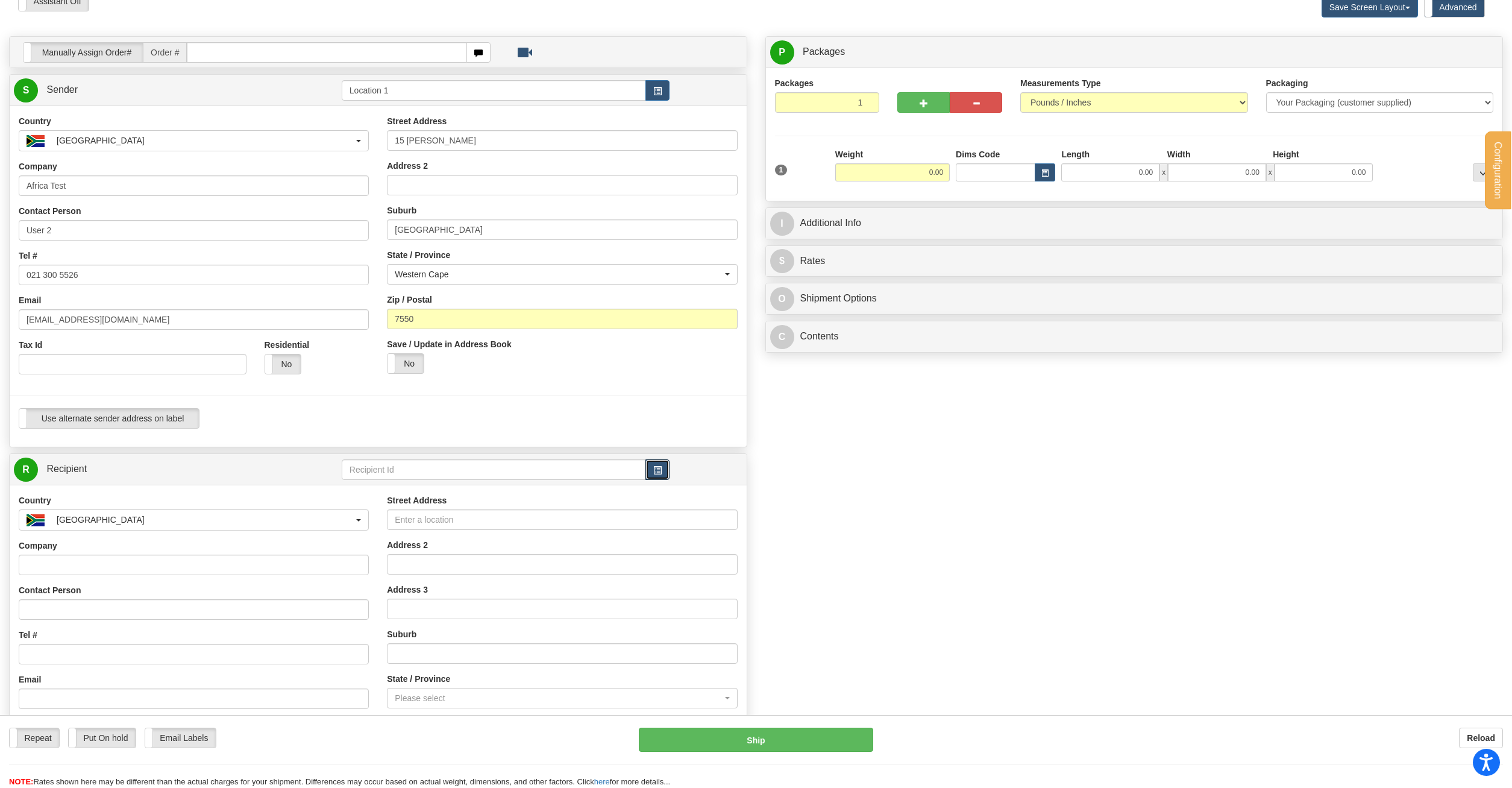
scroll to position [0, 0]
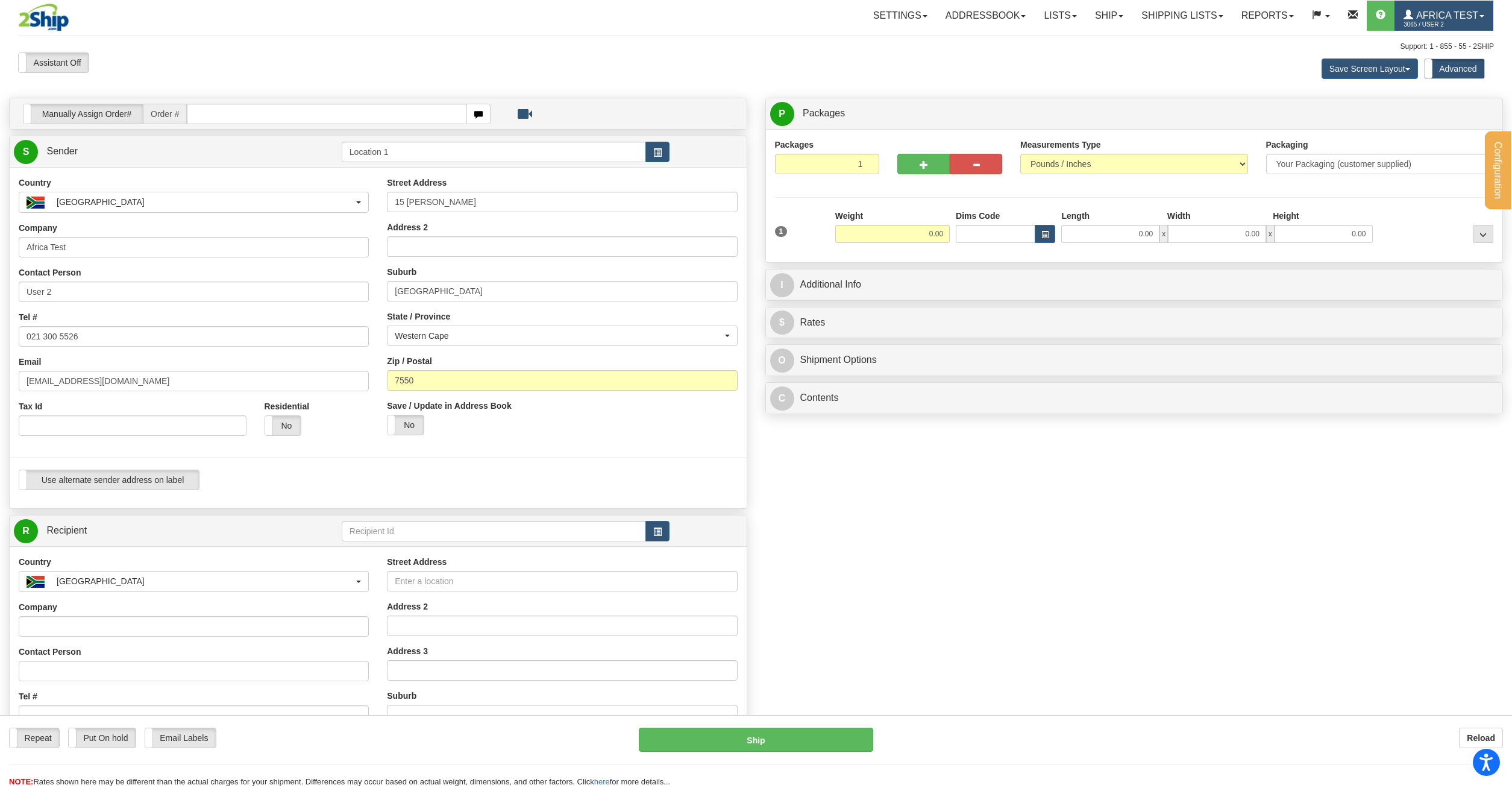
click at [1452, 8] on link "Africa Test 3065 / User 2" at bounding box center [1444, 16] width 99 height 31
click at [1423, 44] on span "MY ACCOUNT" at bounding box center [1421, 42] width 56 height 10
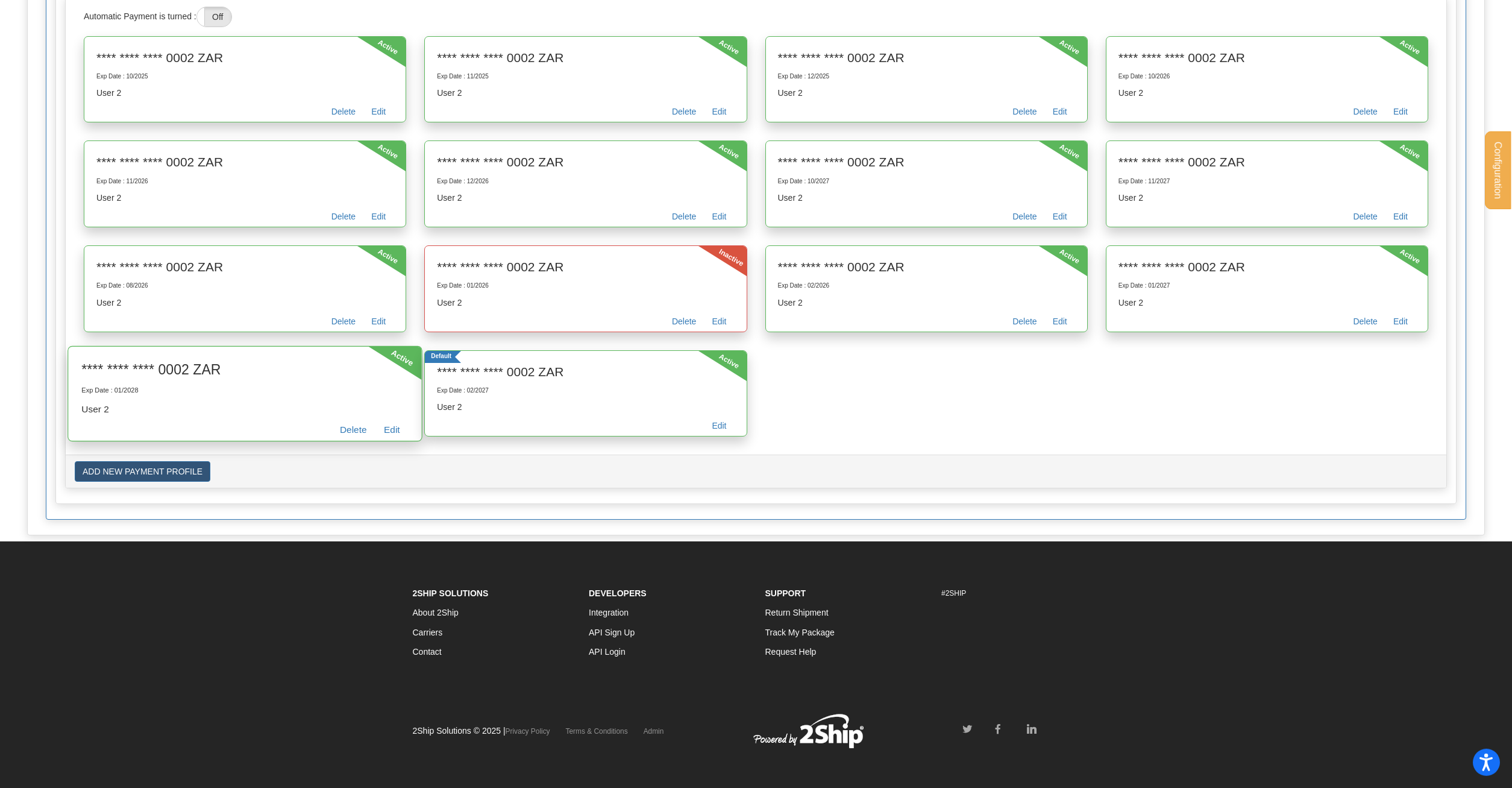
scroll to position [380, 0]
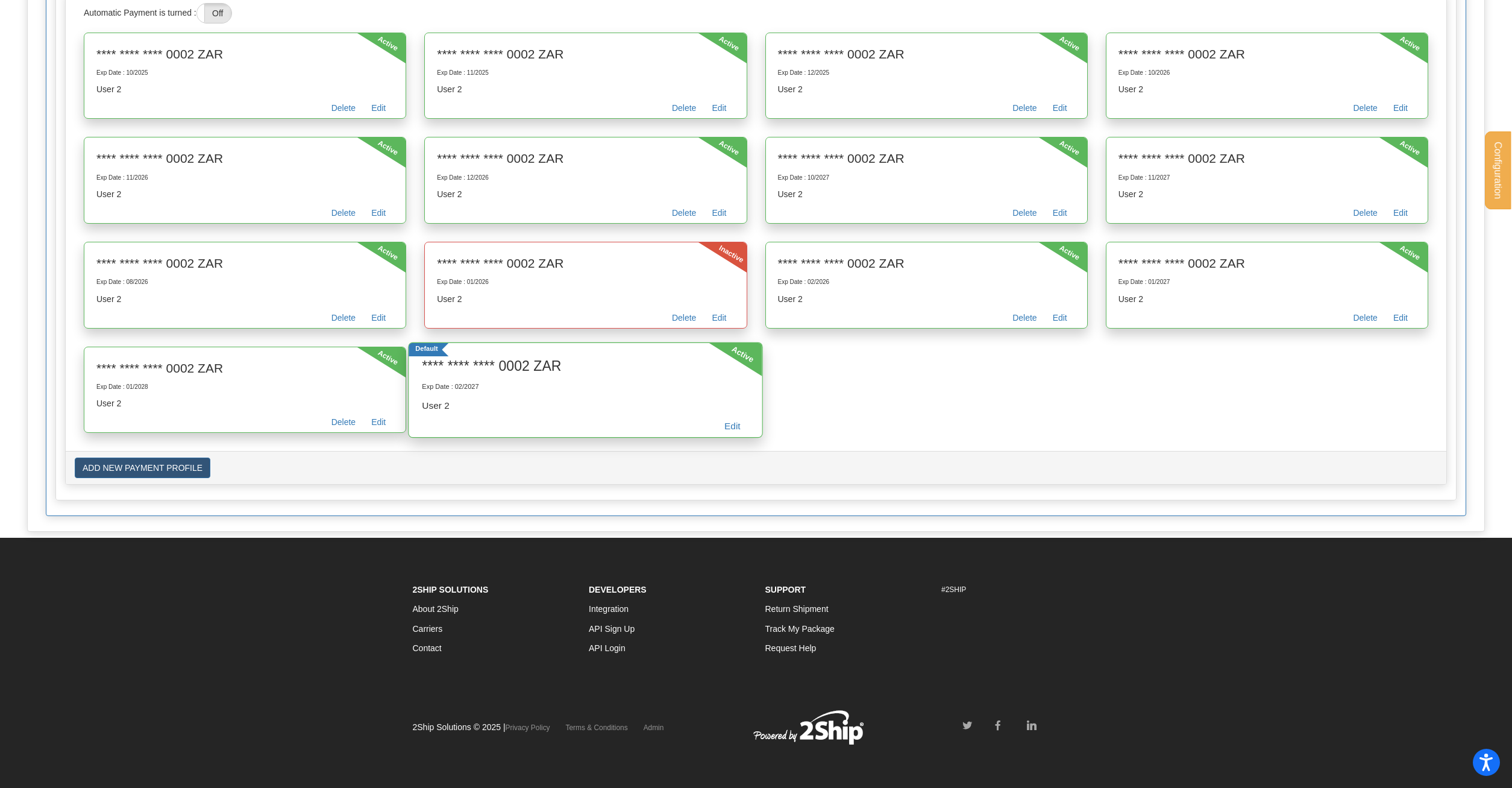
drag, startPoint x: 572, startPoint y: 366, endPoint x: 418, endPoint y: 362, distance: 154.1
click at [418, 362] on div "**** **** **** 0002 ZAR Exp Date : 02/2027 User 2 Edit" at bounding box center [586, 390] width 354 height 69
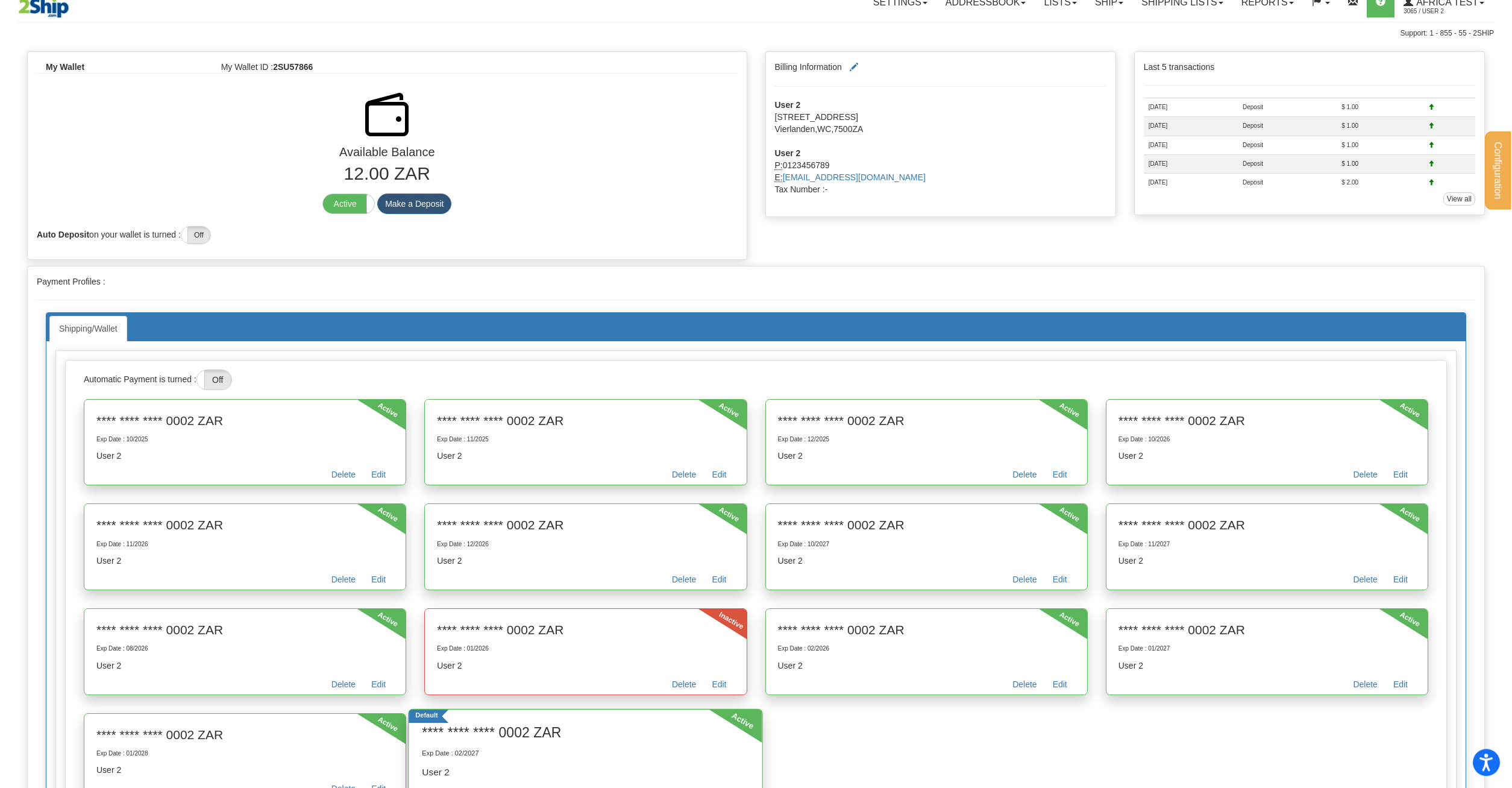
scroll to position [0, 0]
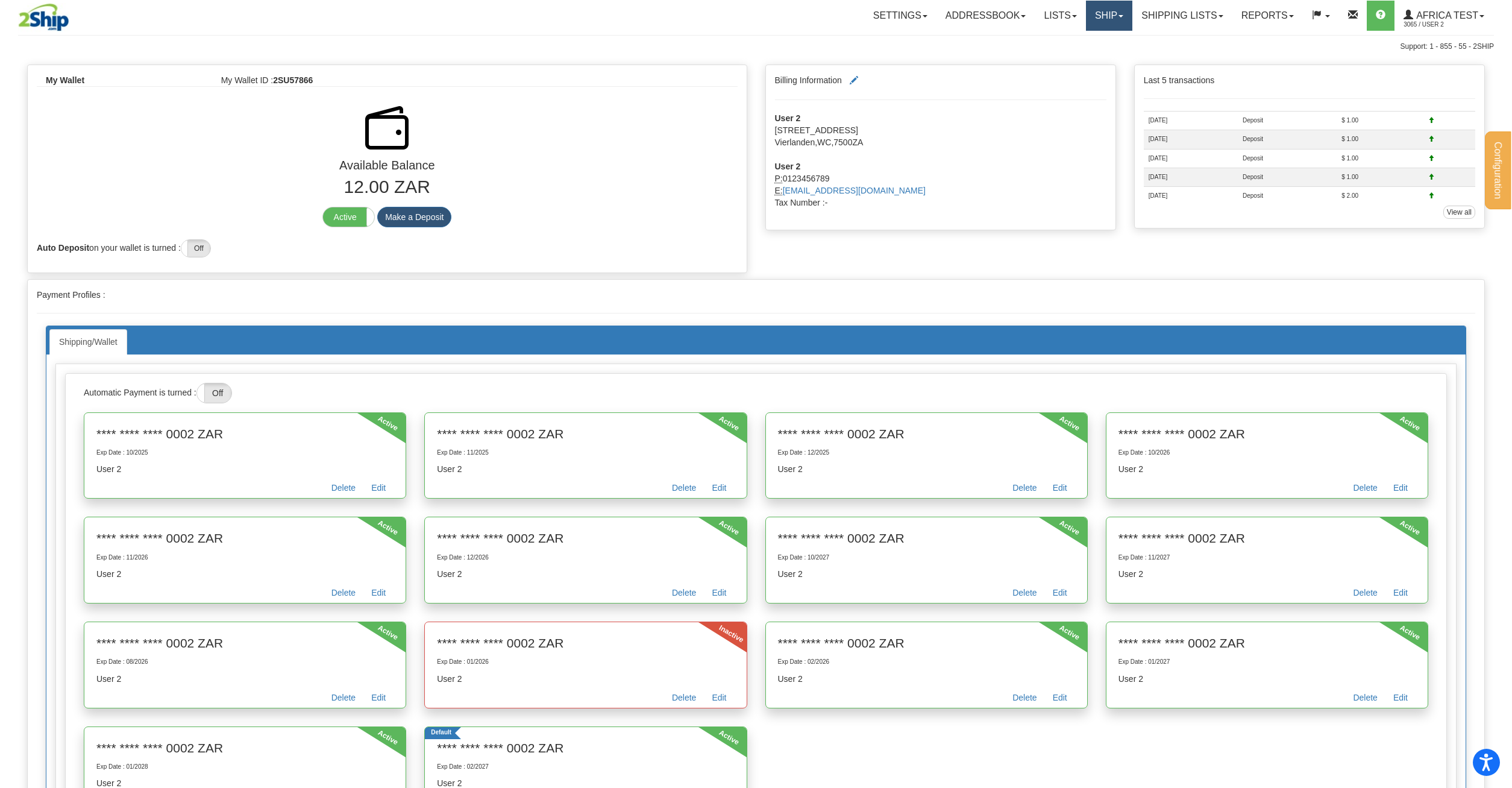
click at [1086, 24] on link "Ship" at bounding box center [1109, 16] width 47 height 31
click at [1081, 45] on link "Ship Screen" at bounding box center [1077, 42] width 109 height 15
